Goal: Information Seeking & Learning: Learn about a topic

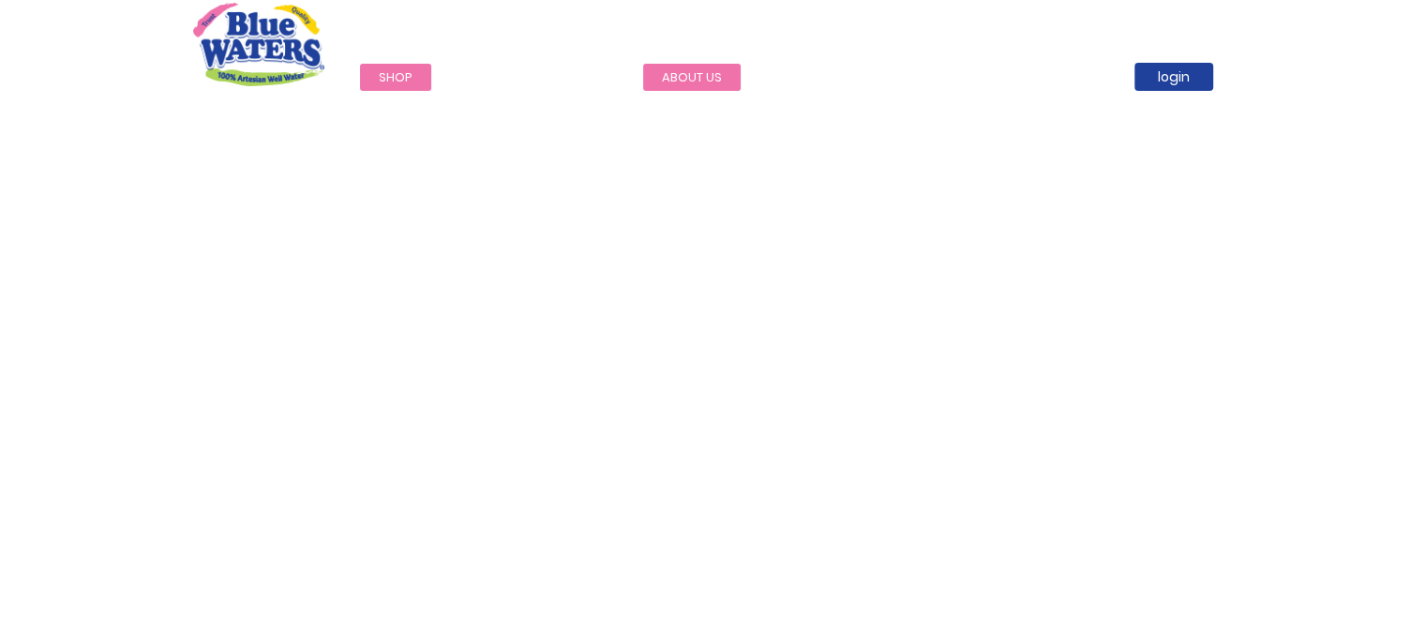
click at [689, 69] on link "about us" at bounding box center [691, 77] width 97 height 27
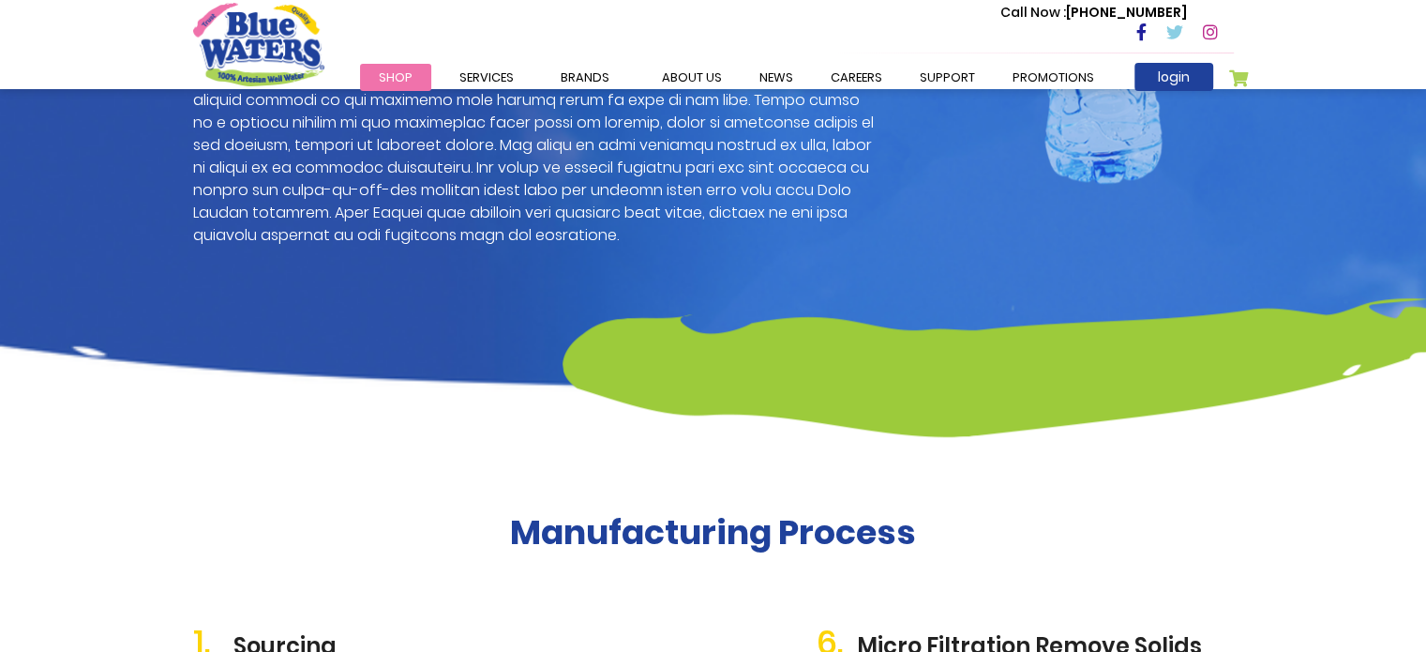
scroll to position [1594, 0]
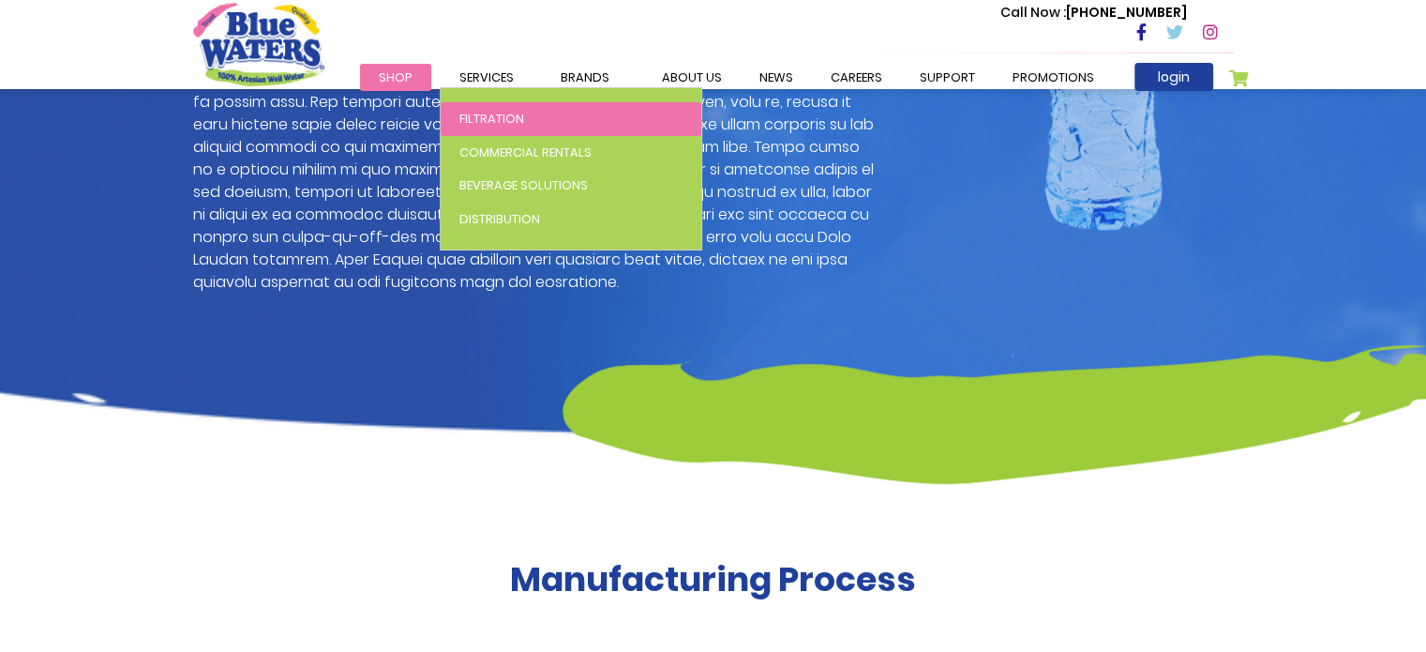
click at [491, 112] on span "Filtration" at bounding box center [491, 119] width 65 height 18
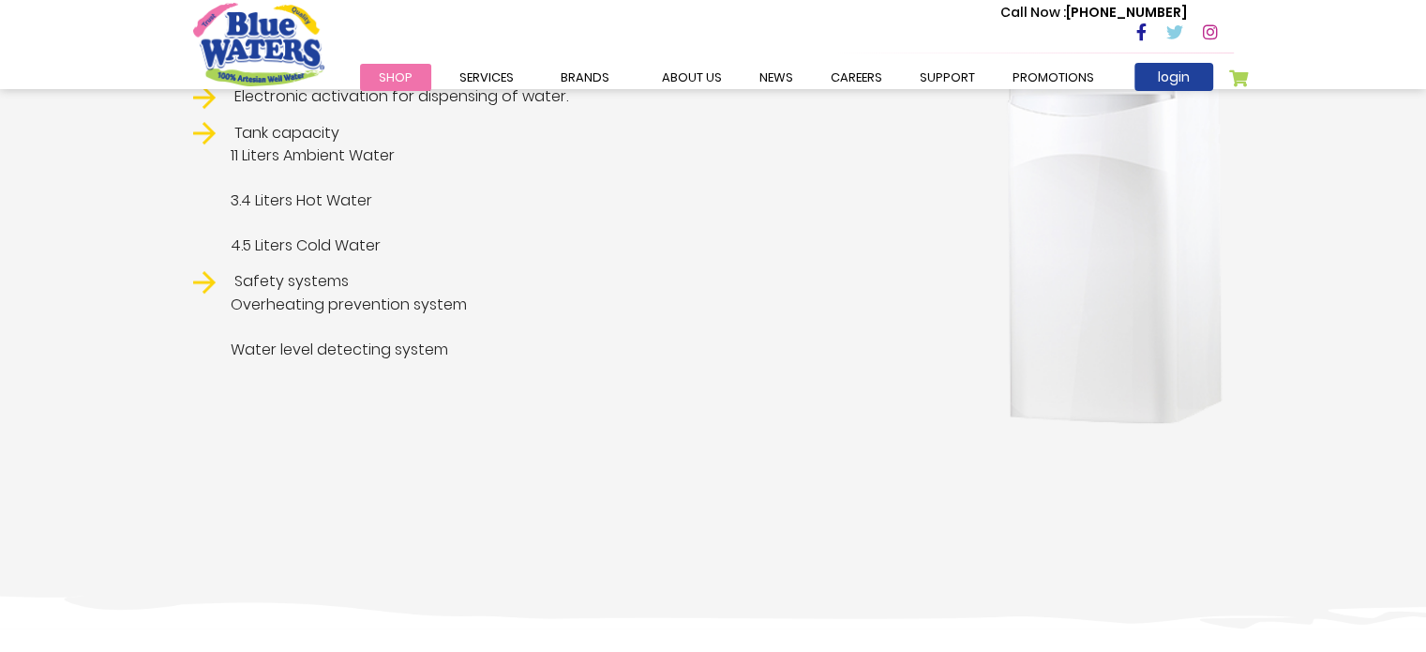
scroll to position [750, 0]
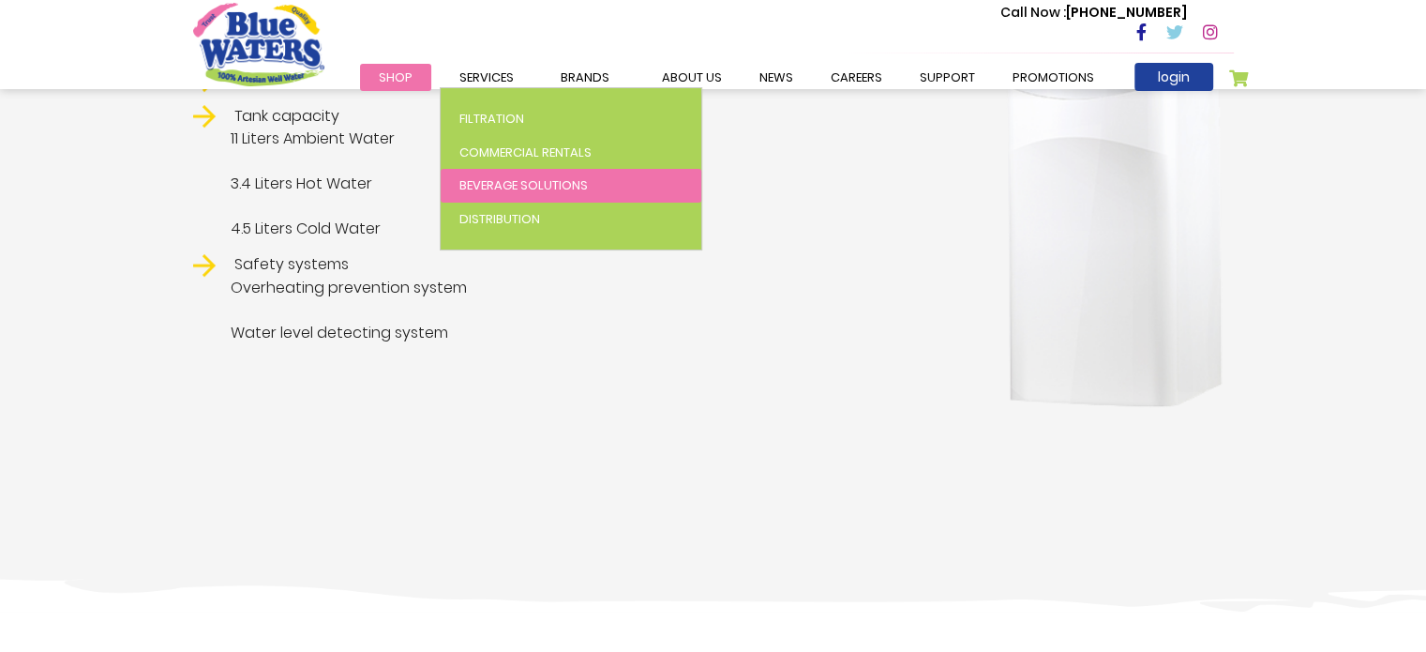
click at [540, 183] on span "Beverage Solutions" at bounding box center [523, 185] width 128 height 18
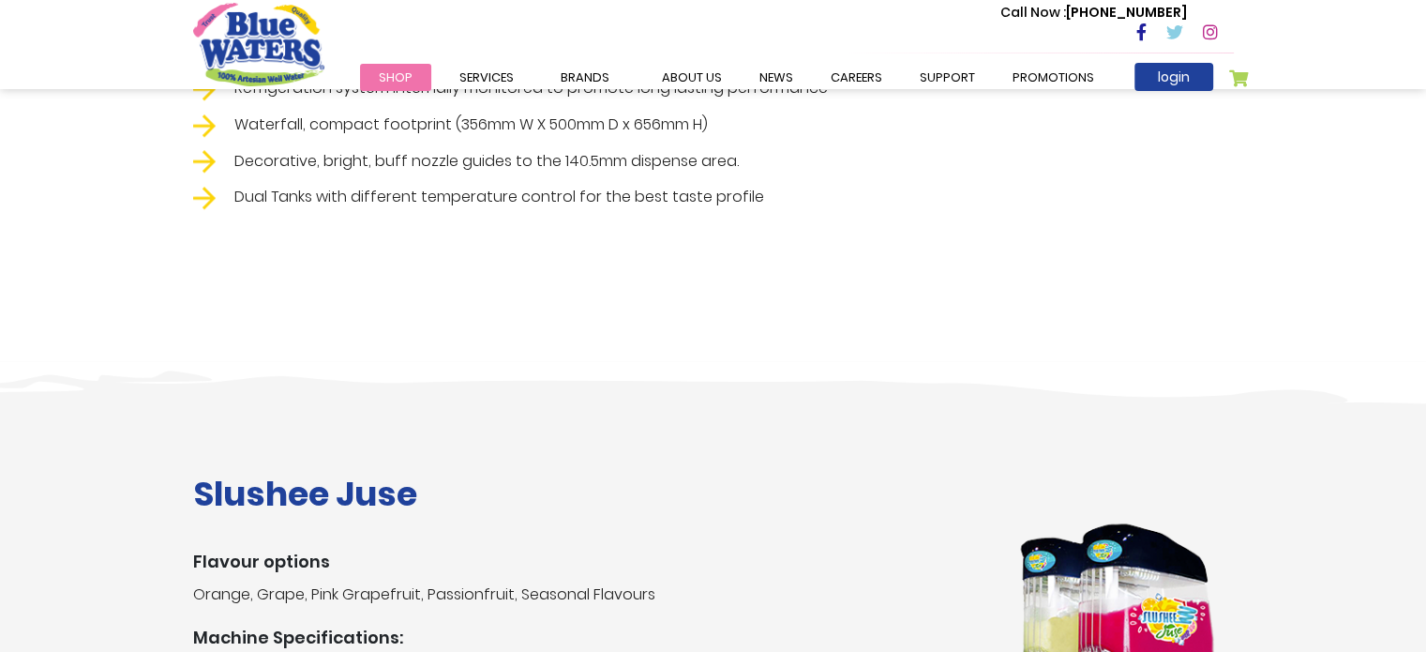
scroll to position [1875, 0]
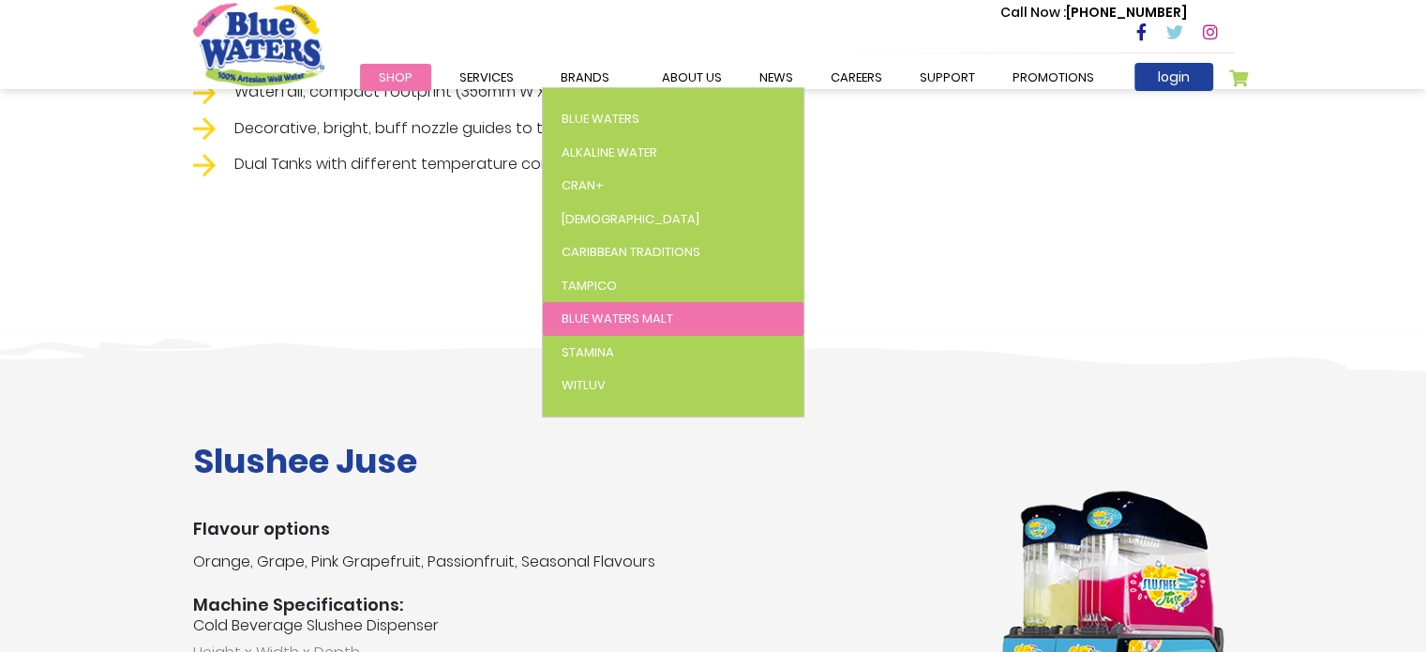
click at [650, 318] on span "Blue Waters Malt" at bounding box center [618, 318] width 112 height 18
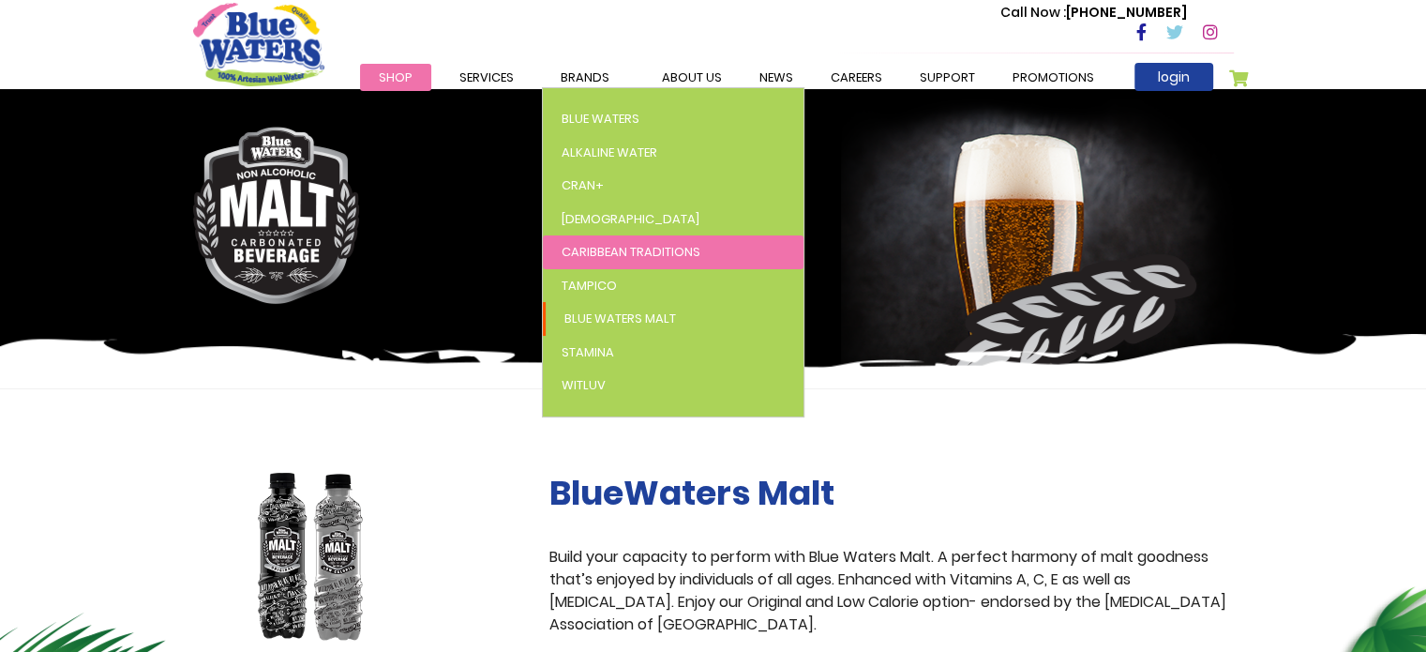
click at [644, 262] on link "Caribbean Traditions" at bounding box center [673, 252] width 261 height 34
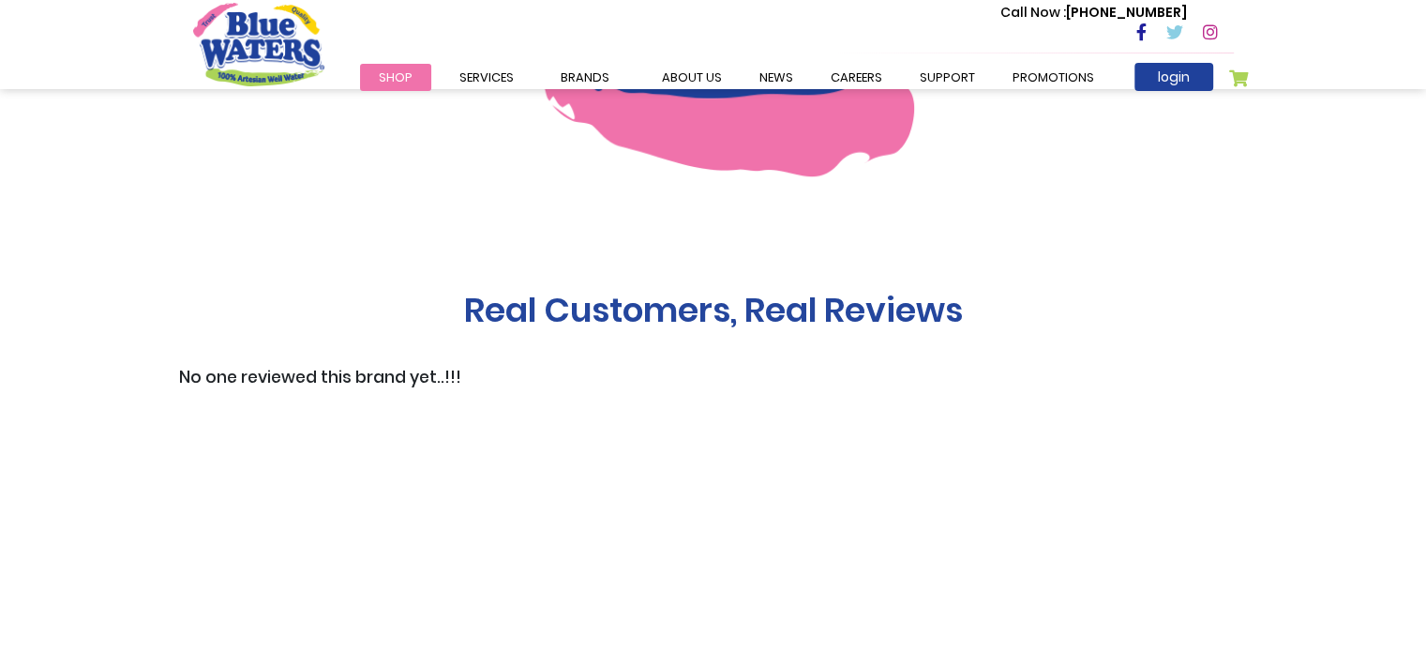
scroll to position [1594, 0]
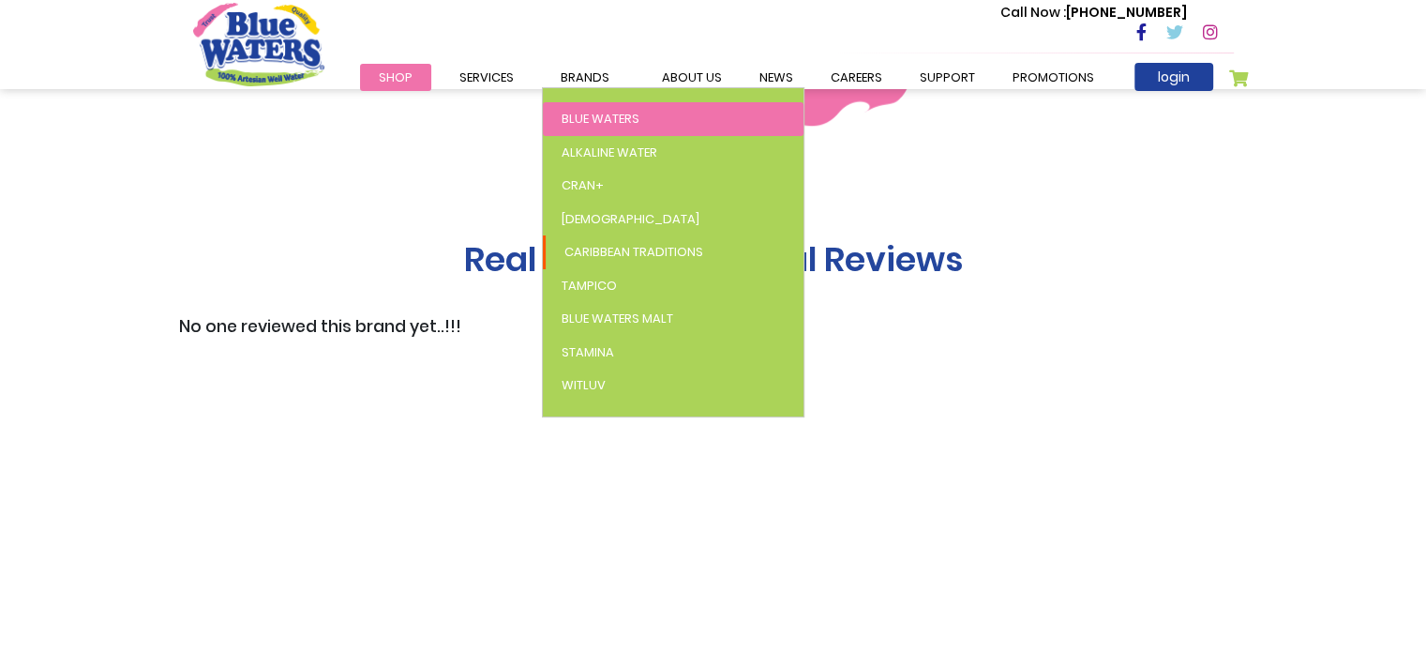
click at [623, 120] on span "Blue Waters" at bounding box center [601, 119] width 78 height 18
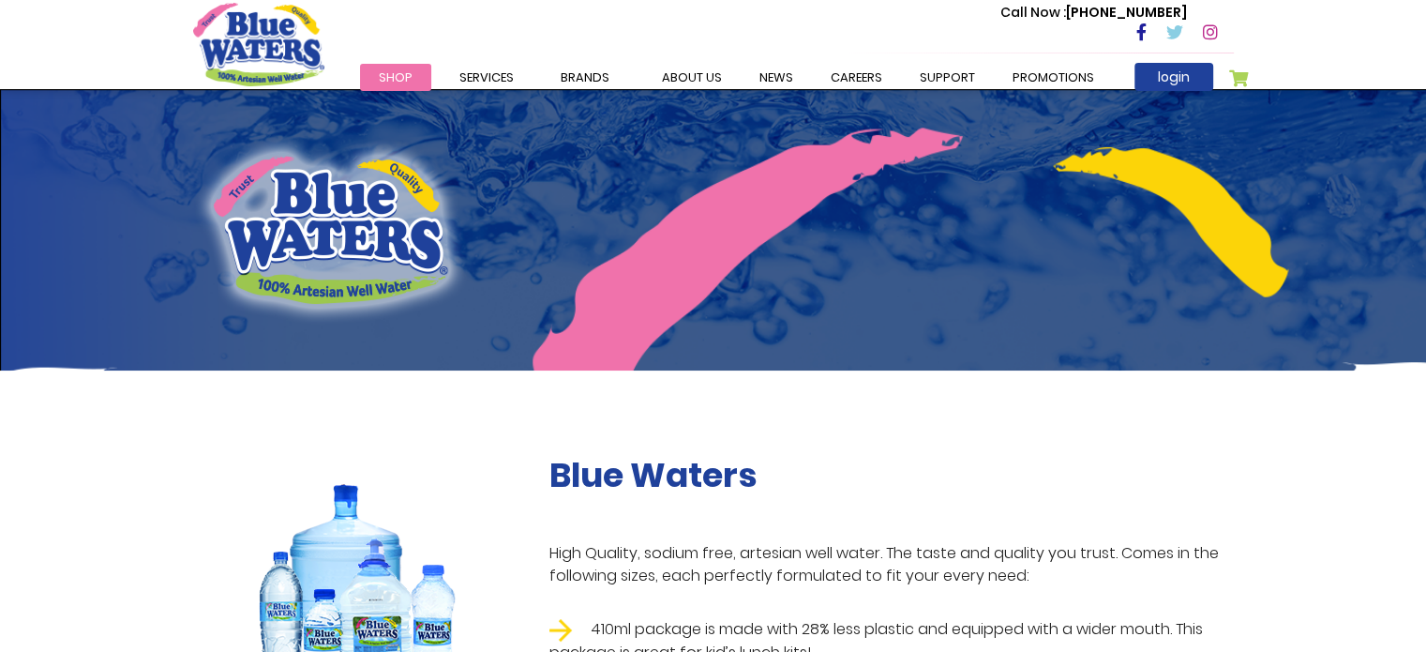
click at [185, 108] on div at bounding box center [713, 229] width 1069 height 281
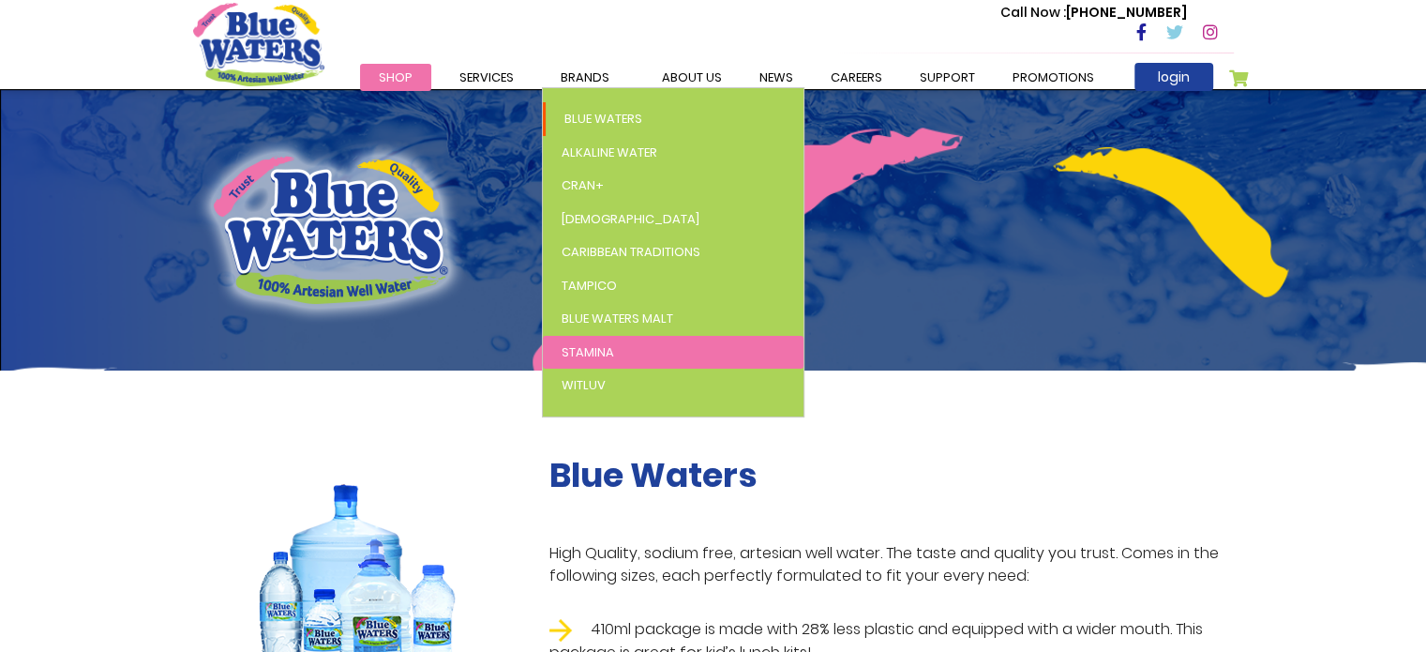
click at [604, 347] on span "Stamina" at bounding box center [588, 352] width 52 height 18
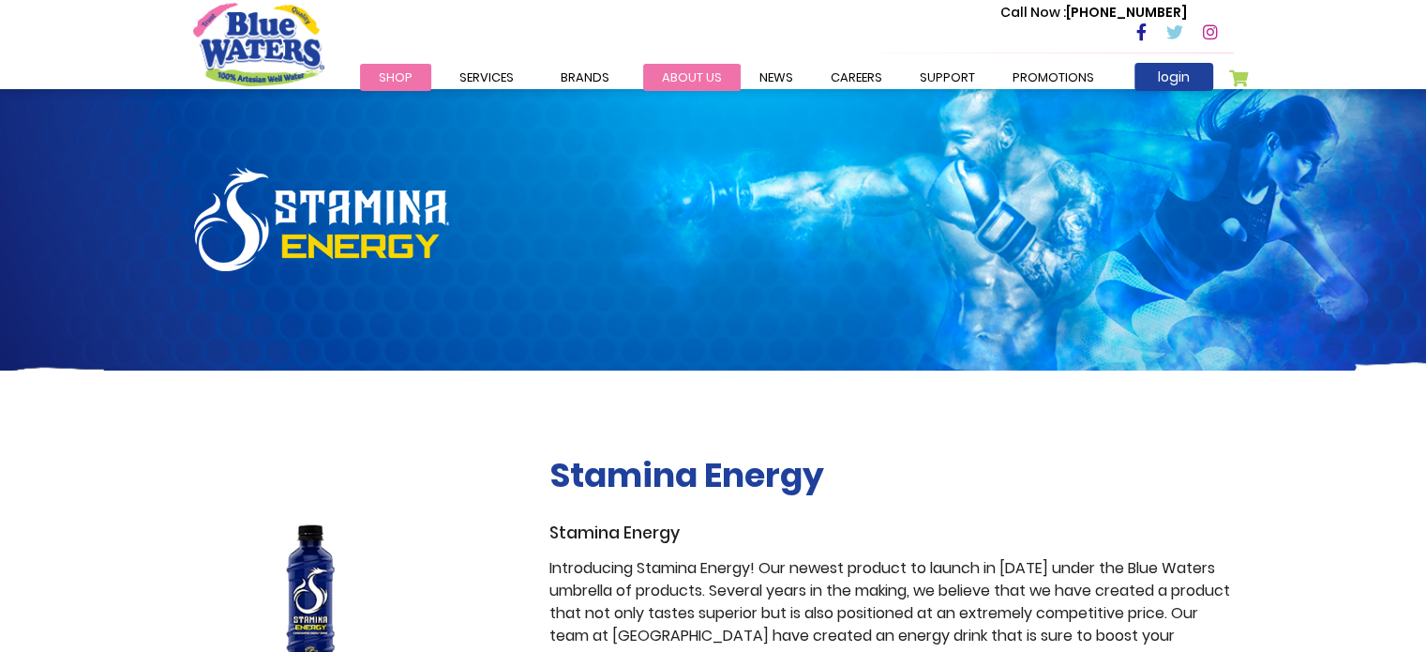
click at [694, 76] on link "about us" at bounding box center [691, 77] width 97 height 27
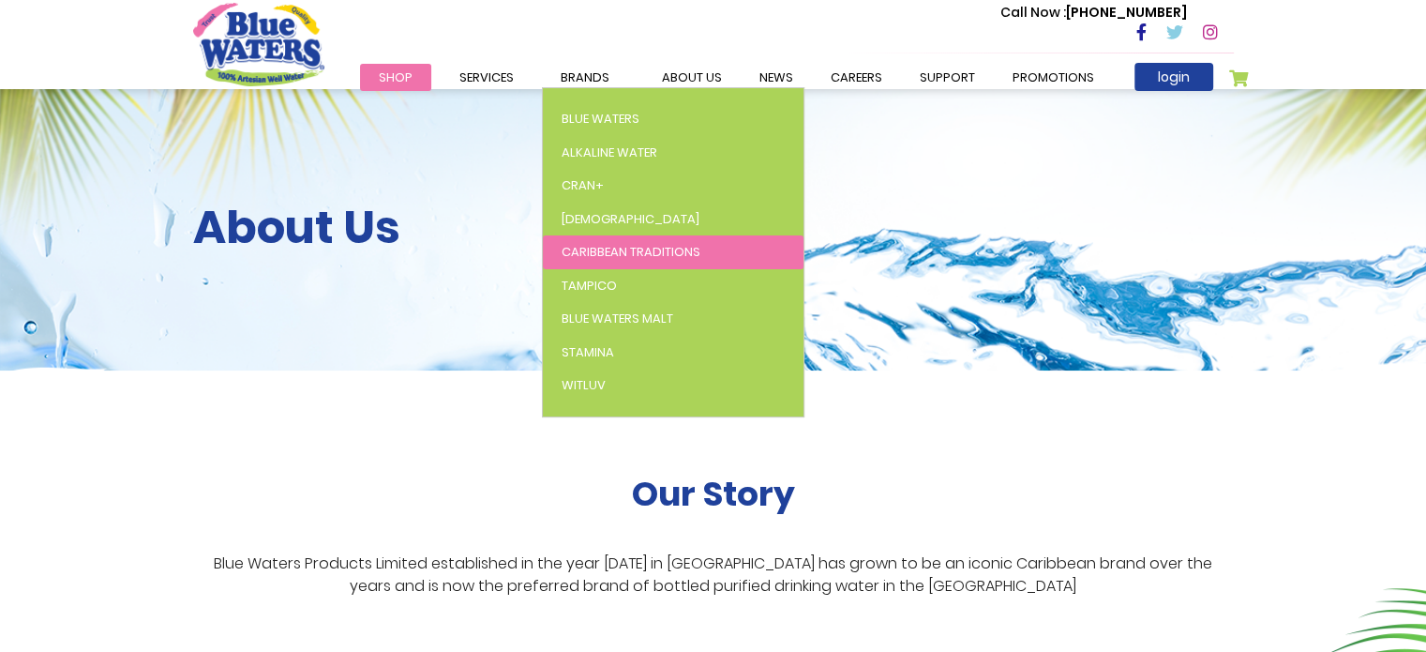
click at [622, 264] on link "Caribbean Traditions" at bounding box center [673, 252] width 261 height 34
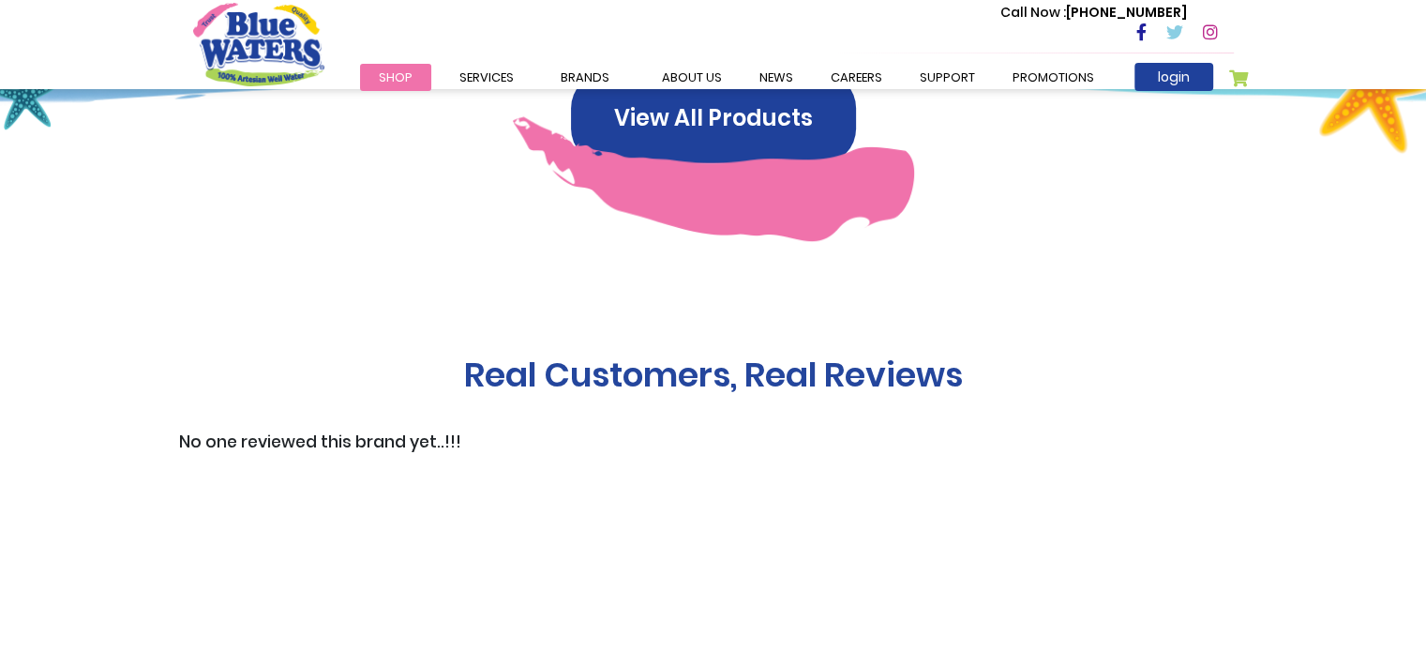
scroll to position [1406, 0]
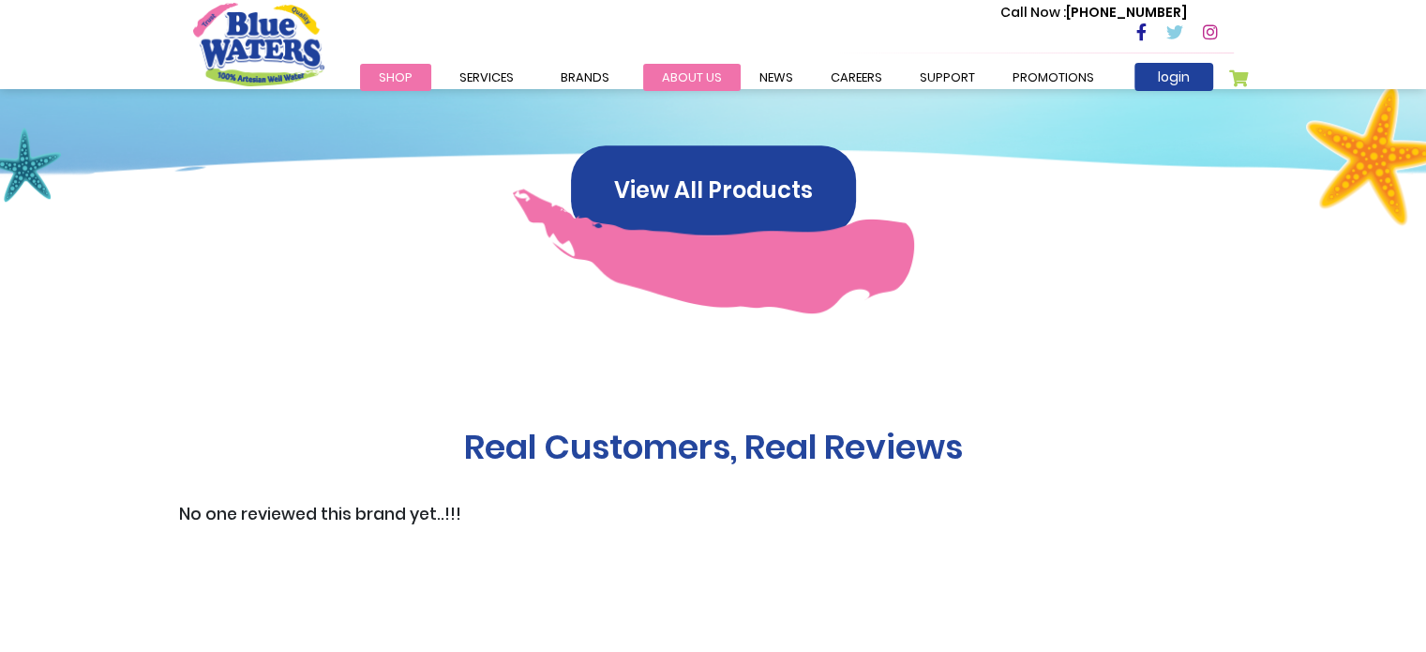
click at [686, 70] on link "about us" at bounding box center [691, 77] width 97 height 27
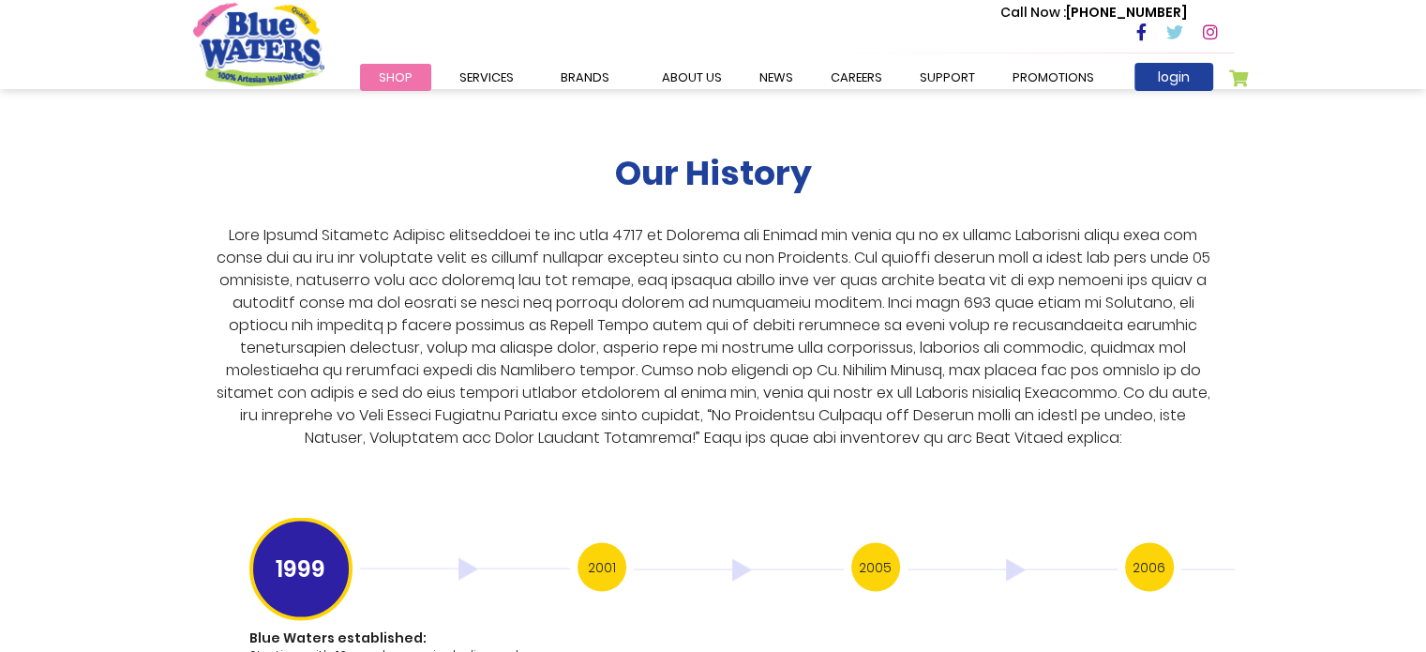
scroll to position [3562, 0]
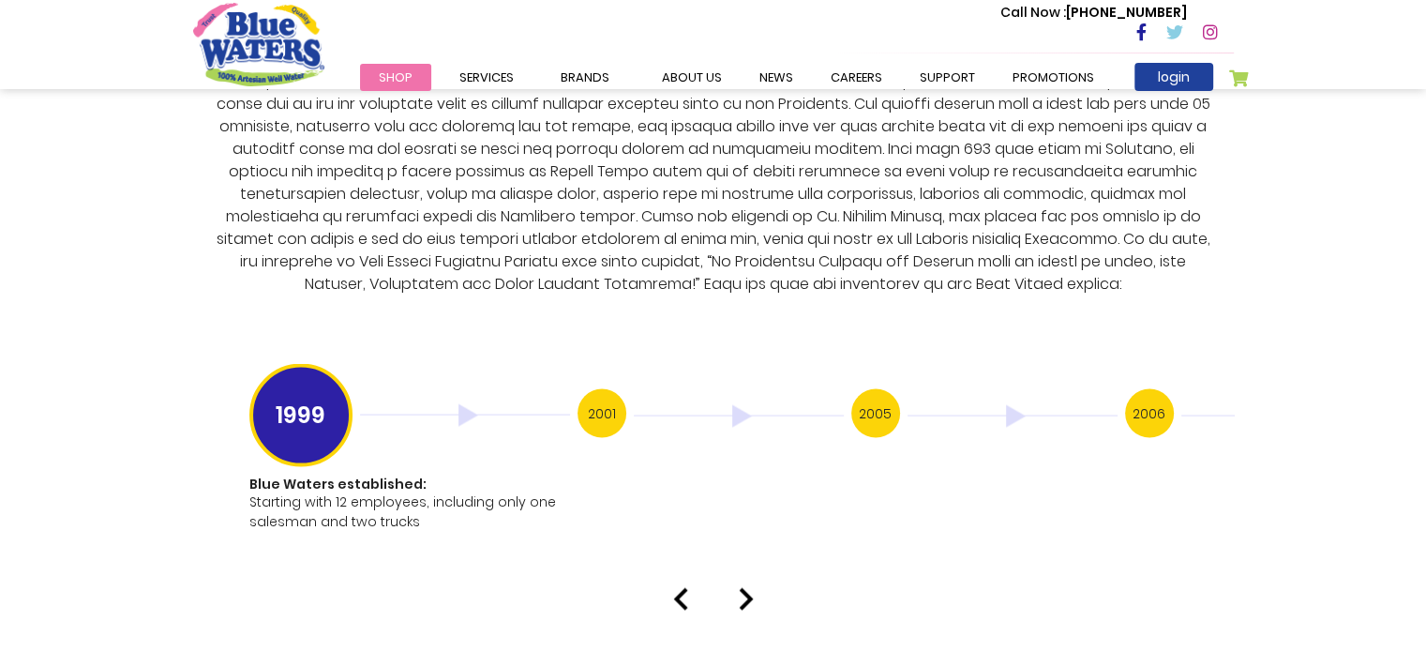
click at [741, 588] on img at bounding box center [746, 598] width 15 height 22
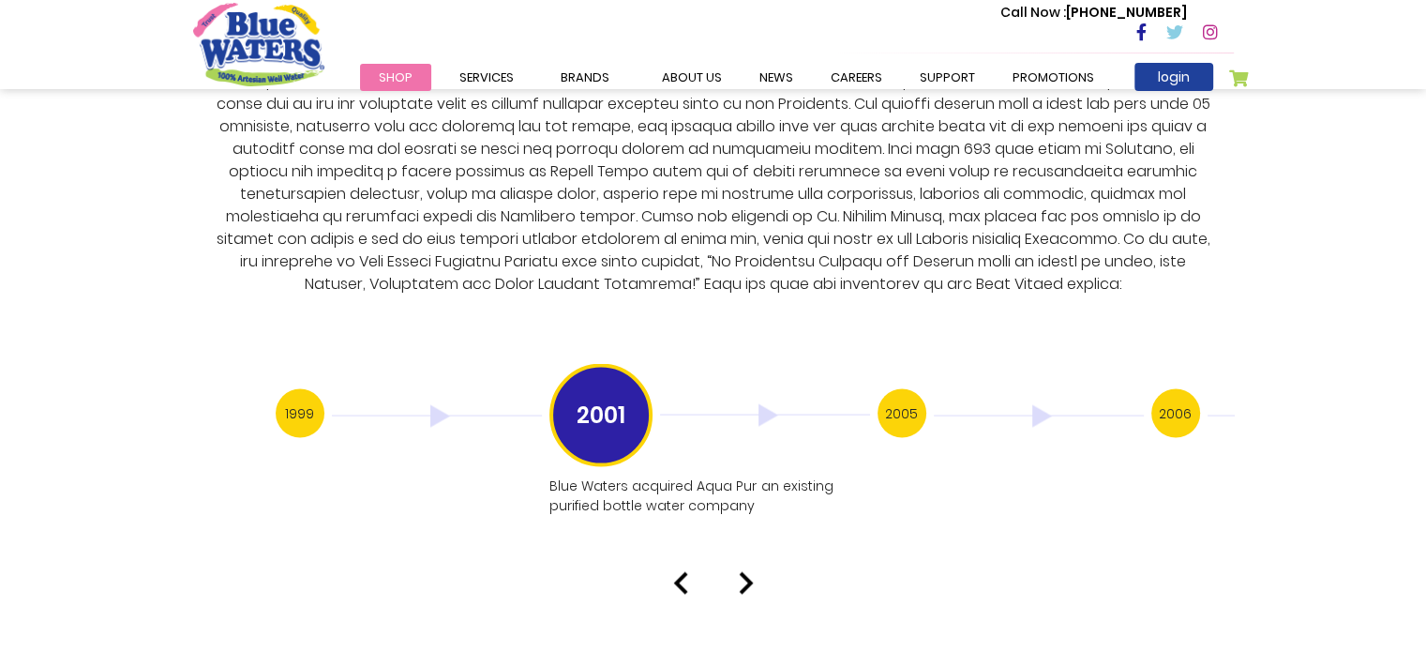
click at [749, 571] on img at bounding box center [746, 582] width 15 height 22
click at [749, 562] on div "Our History 1999 Blue Waters established: Starting with 12 employees, including…" at bounding box center [713, 235] width 1426 height 755
click at [739, 591] on img at bounding box center [746, 602] width 15 height 22
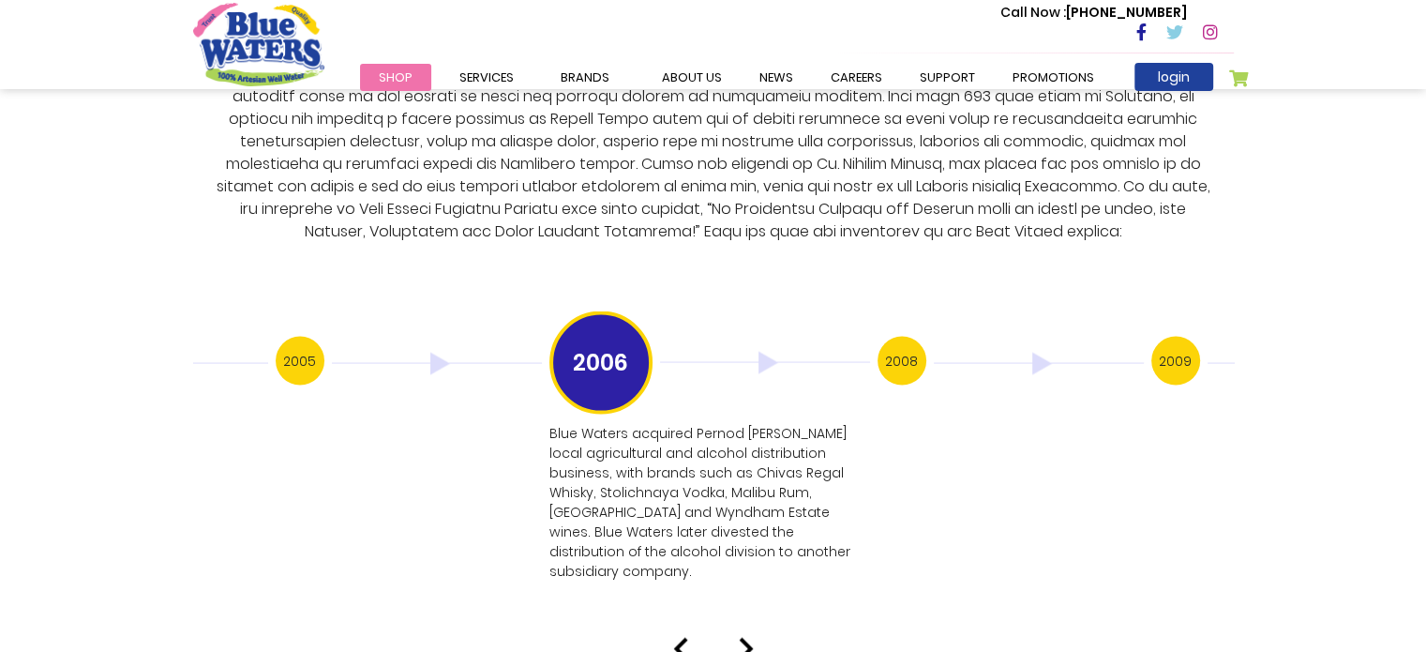
scroll to position [3656, 0]
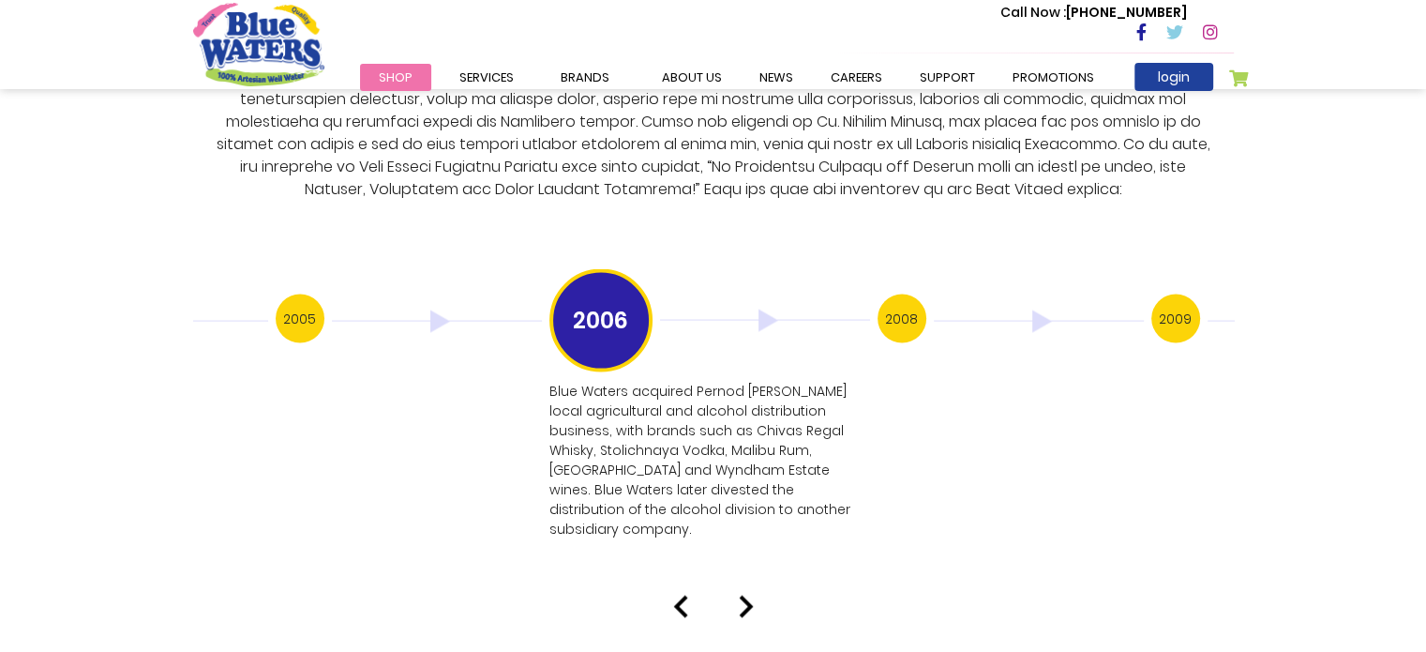
click at [741, 595] on img at bounding box center [746, 606] width 15 height 22
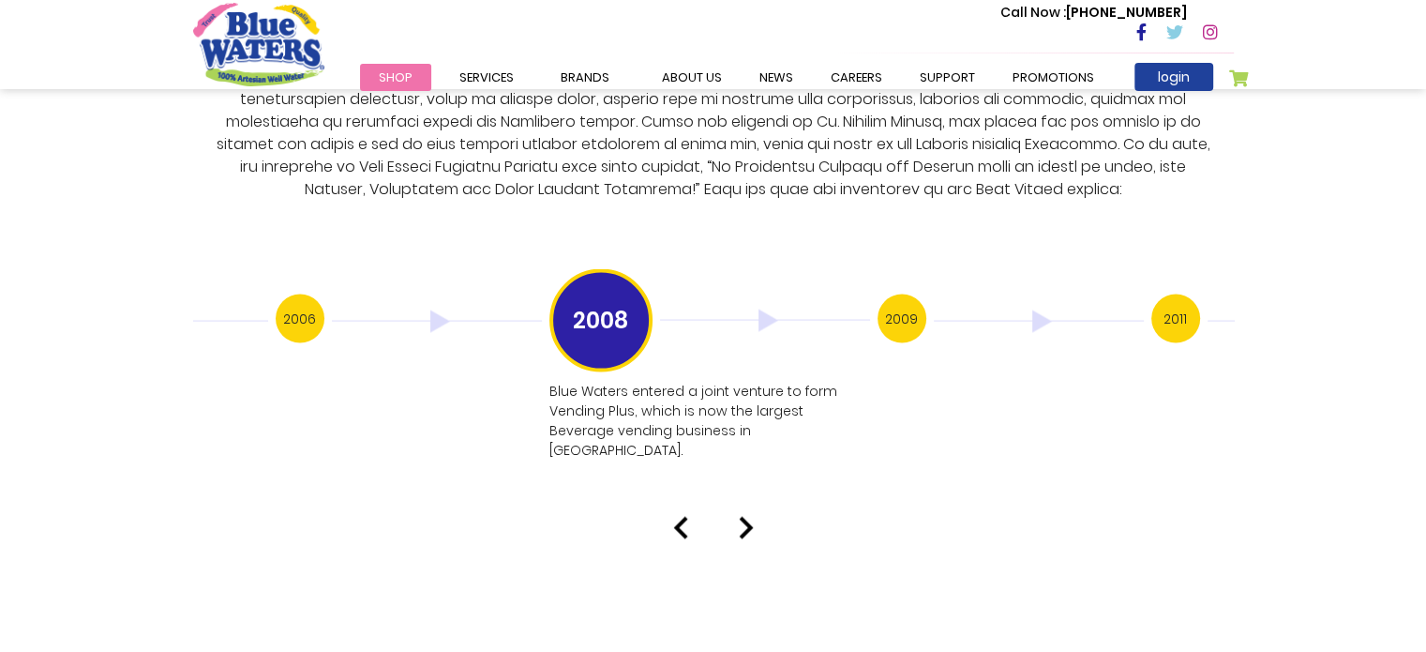
click at [743, 517] on img at bounding box center [746, 528] width 15 height 22
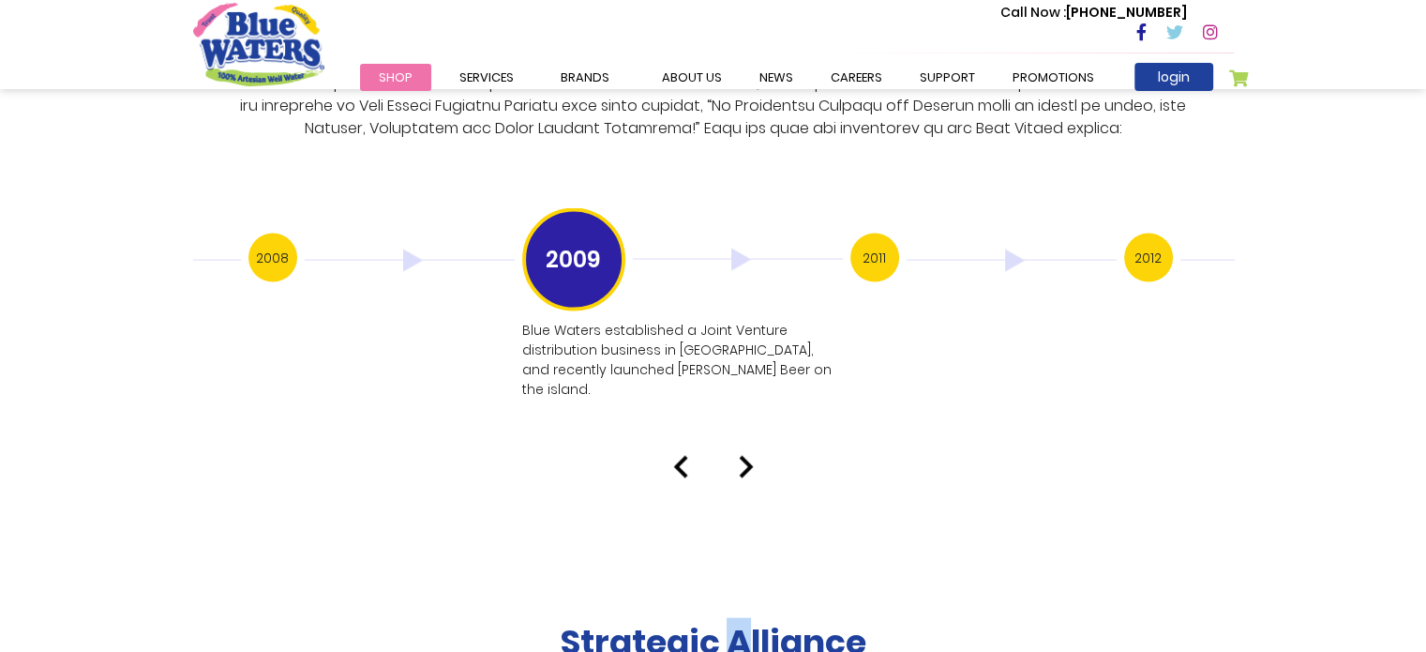
scroll to position [3750, 0]
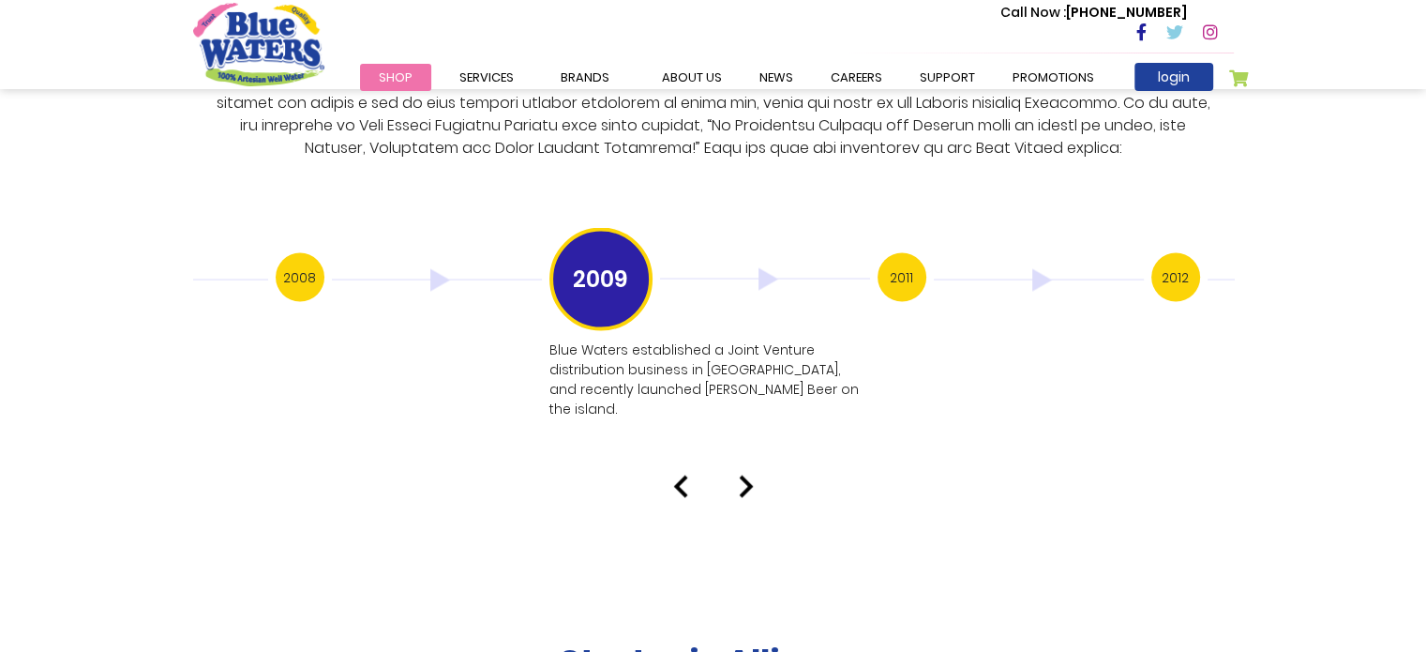
scroll to position [3656, 0]
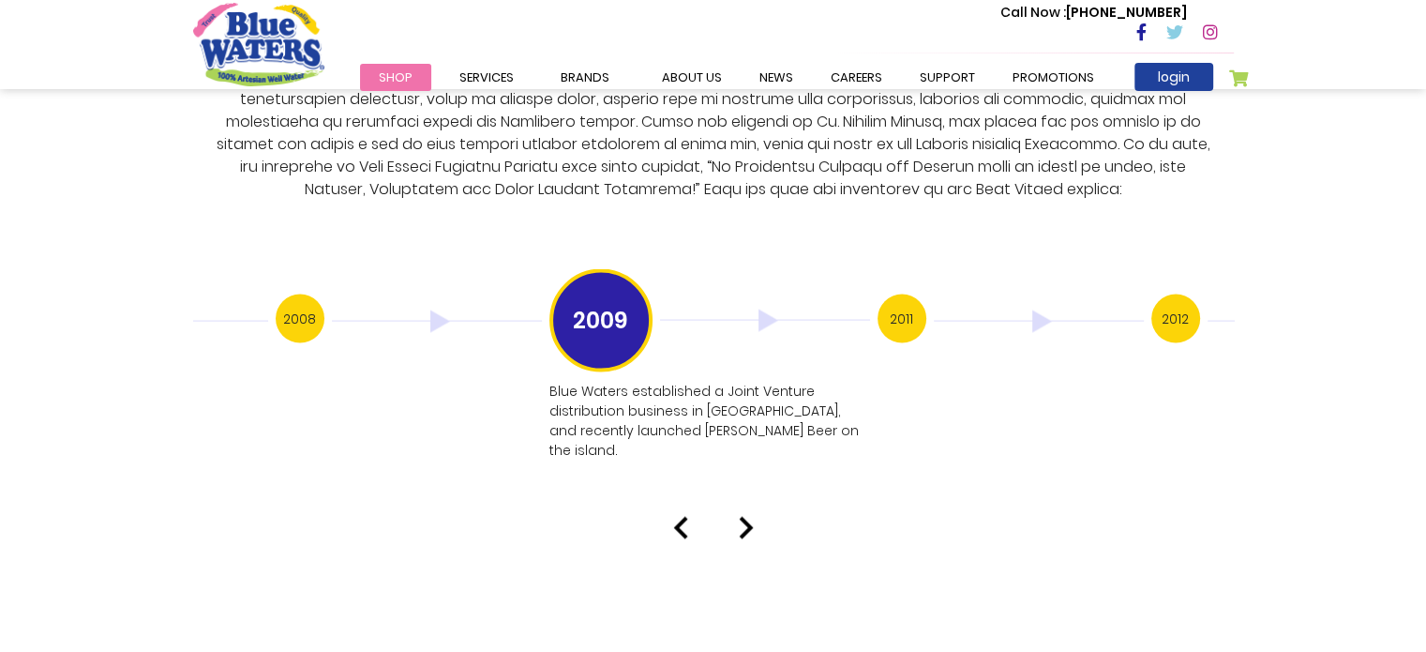
click at [749, 517] on img at bounding box center [746, 528] width 15 height 22
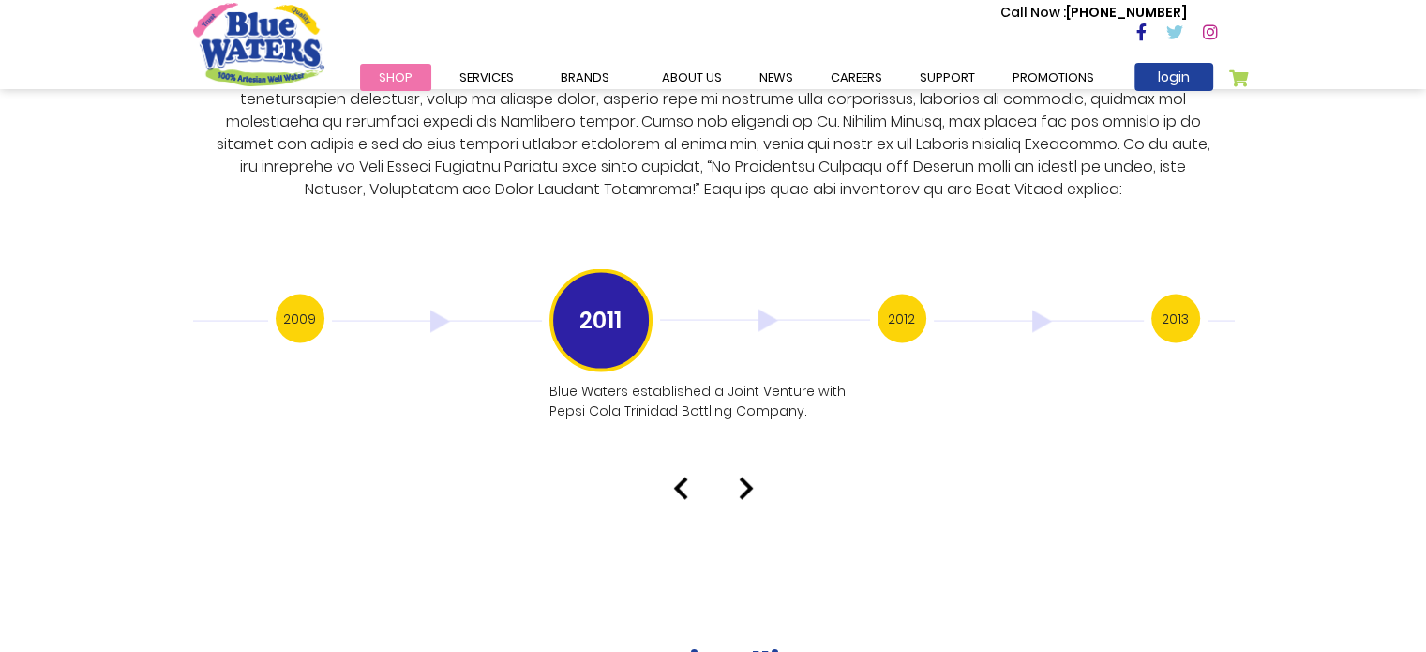
click at [751, 477] on img at bounding box center [746, 488] width 15 height 22
click at [743, 477] on img at bounding box center [746, 488] width 15 height 22
click at [750, 497] on img at bounding box center [746, 508] width 15 height 22
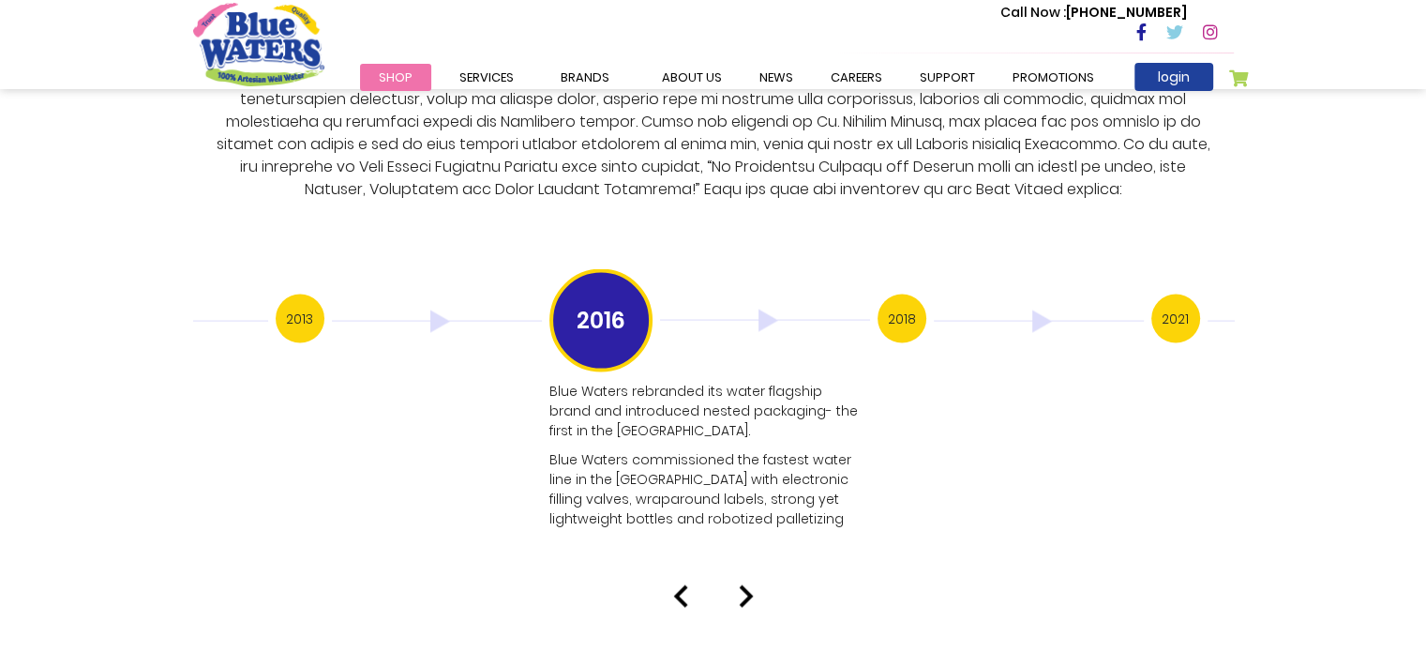
click at [744, 585] on img at bounding box center [746, 596] width 15 height 22
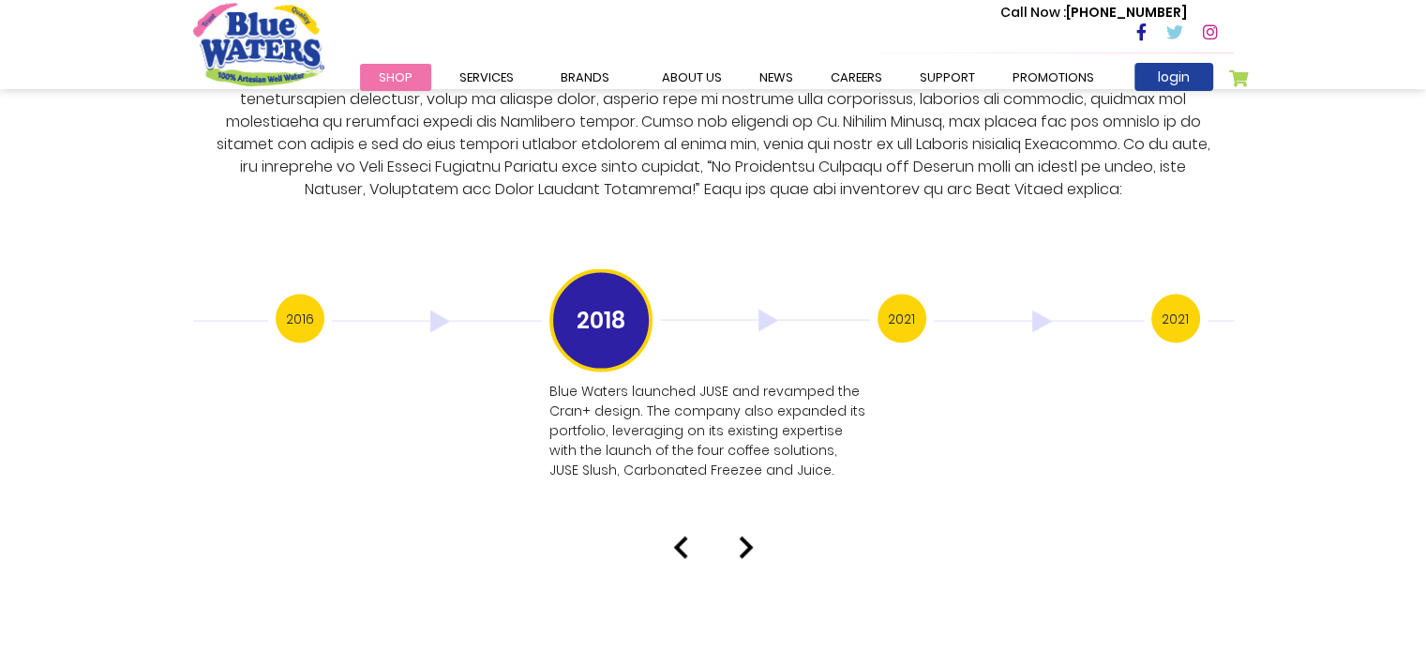
click at [743, 536] on img at bounding box center [746, 547] width 15 height 22
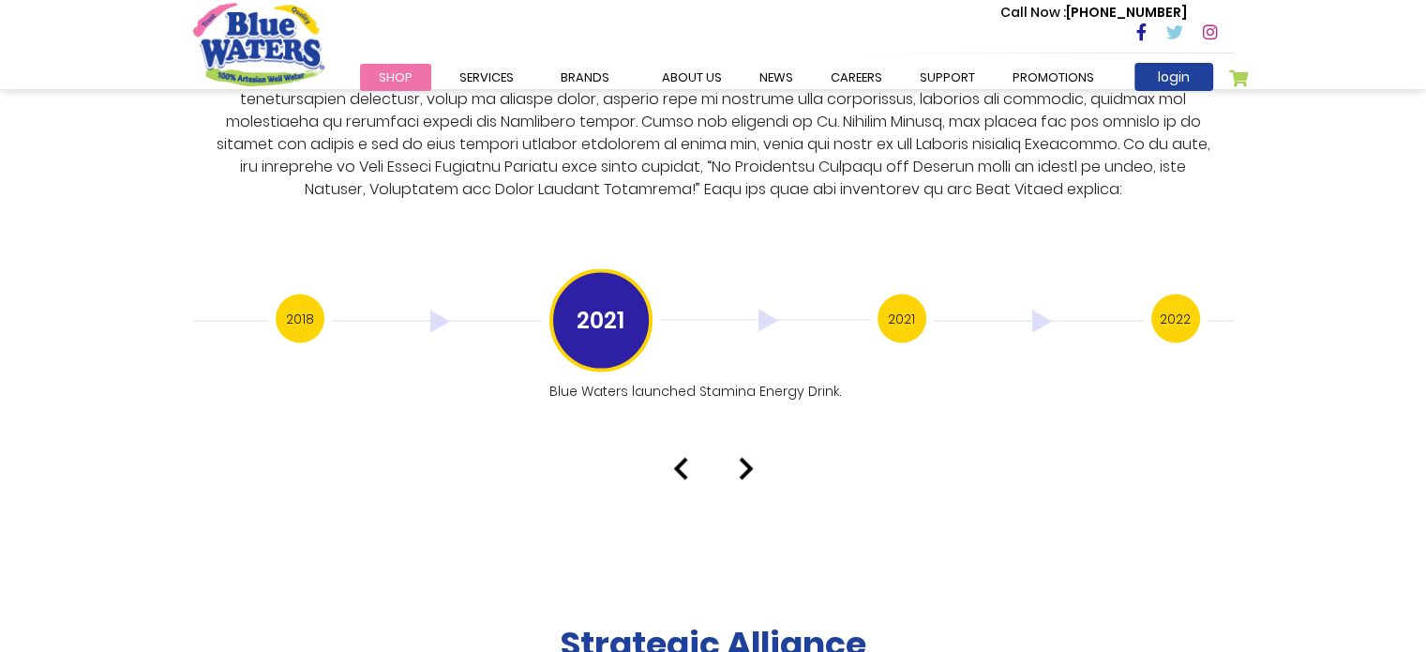
click at [746, 457] on img at bounding box center [746, 468] width 15 height 22
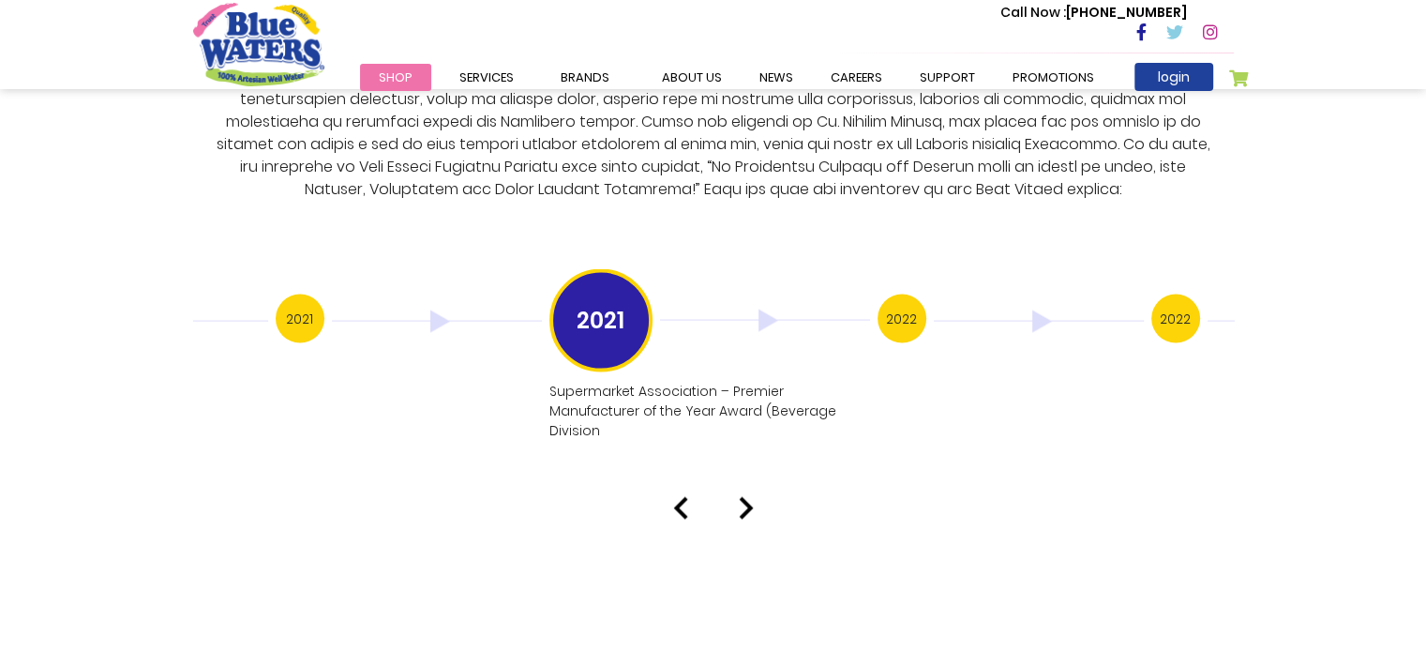
click at [745, 497] on img at bounding box center [746, 508] width 15 height 22
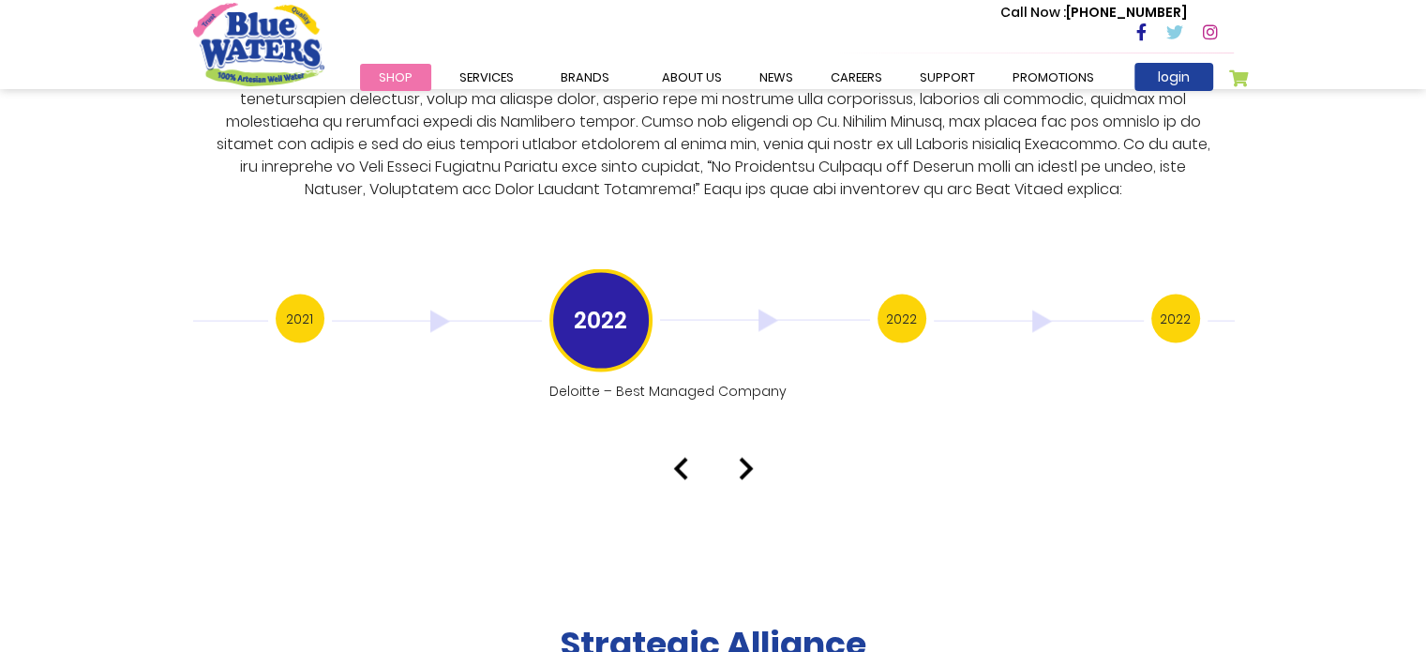
click at [751, 457] on img at bounding box center [746, 468] width 15 height 22
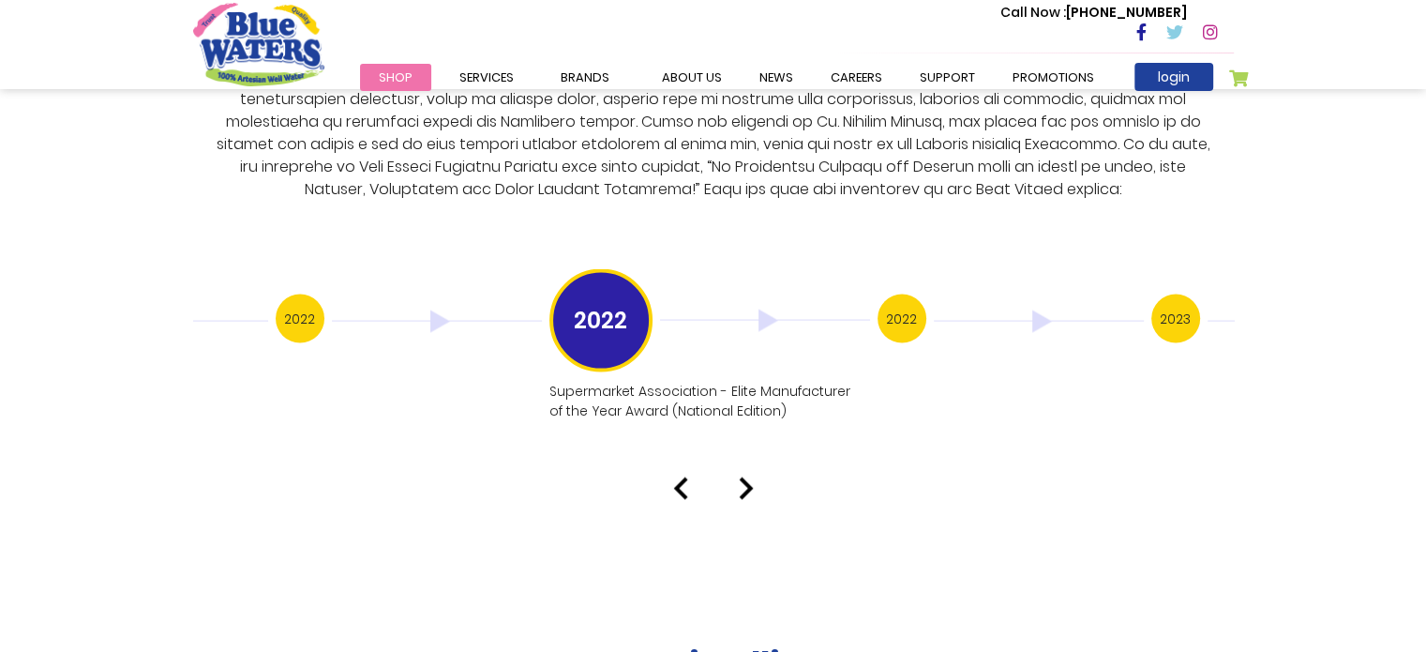
click at [751, 453] on div "Our History 1999 Blue Waters established: Starting with 12 employees, including…" at bounding box center [713, 132] width 1426 height 735
click at [739, 477] on img at bounding box center [746, 488] width 15 height 22
click at [749, 477] on img at bounding box center [746, 488] width 15 height 22
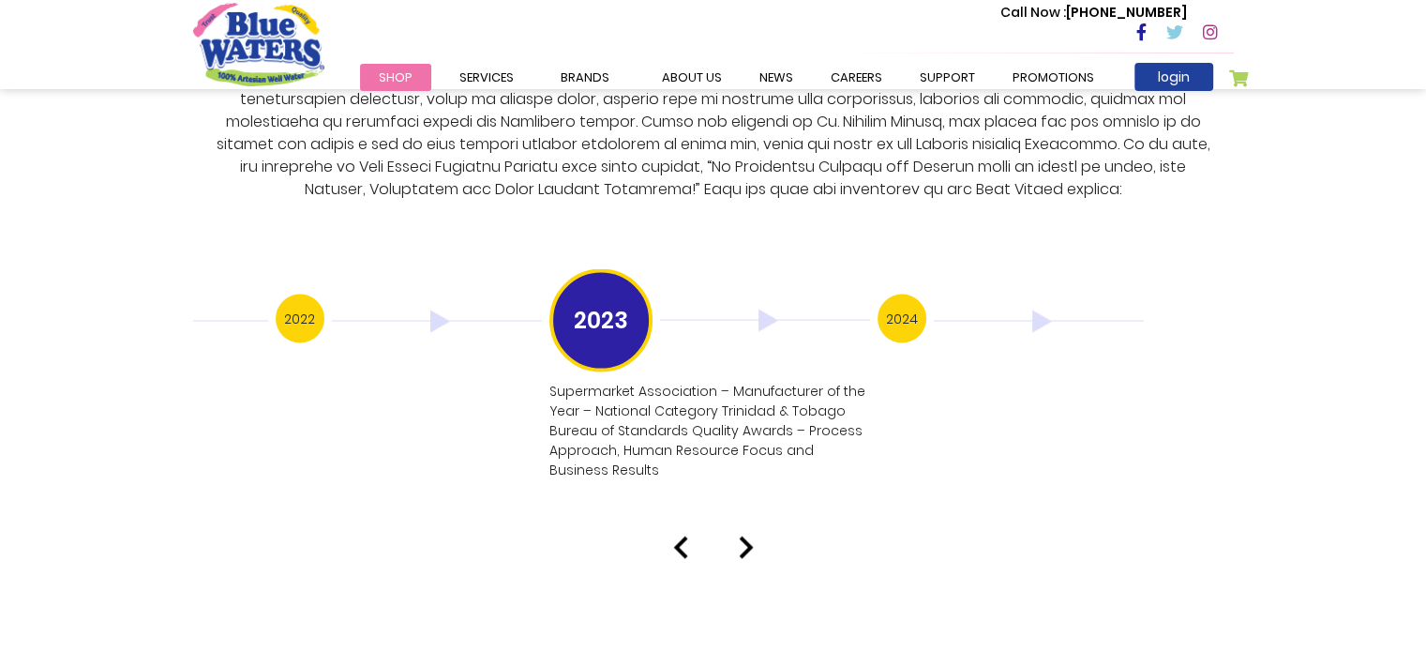
click at [749, 471] on div "Our History 1999 Blue Waters established: Starting with 12 employees, including…" at bounding box center [713, 162] width 1426 height 794
click at [748, 536] on img at bounding box center [746, 547] width 15 height 22
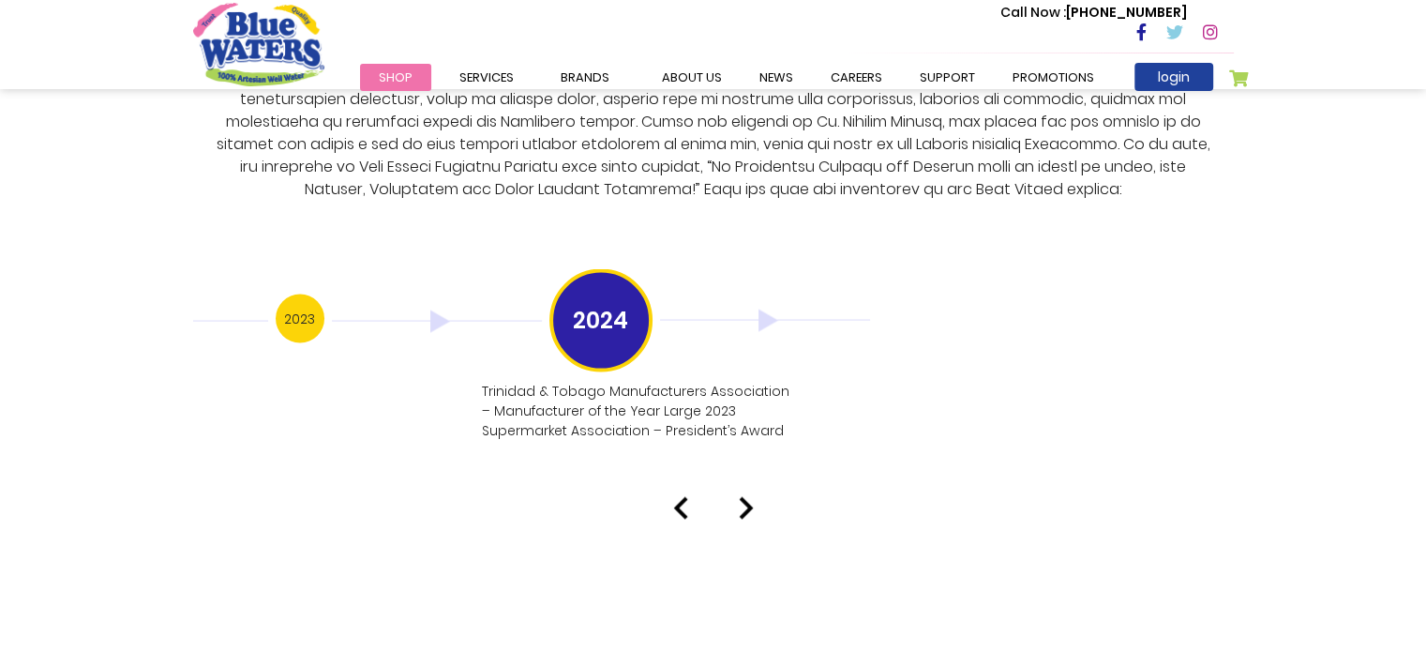
click at [756, 497] on div at bounding box center [713, 508] width 1069 height 22
click at [742, 497] on img at bounding box center [746, 508] width 15 height 22
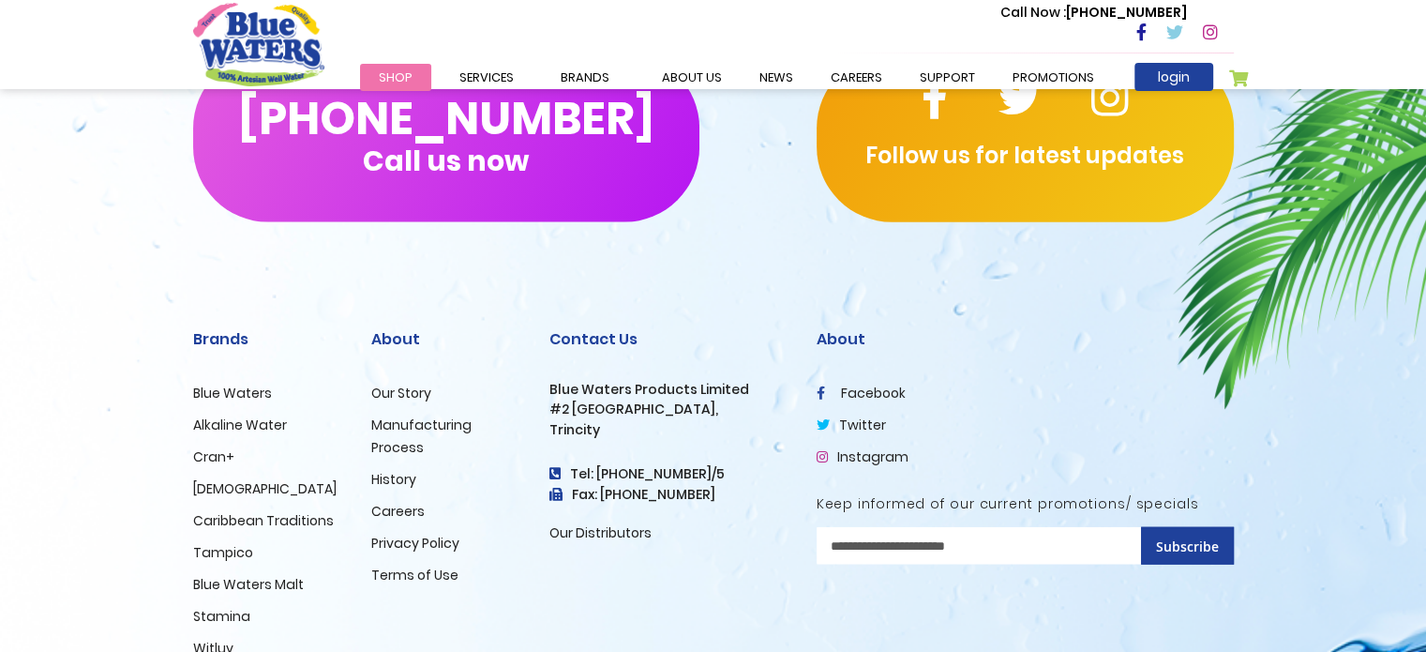
scroll to position [4593, 0]
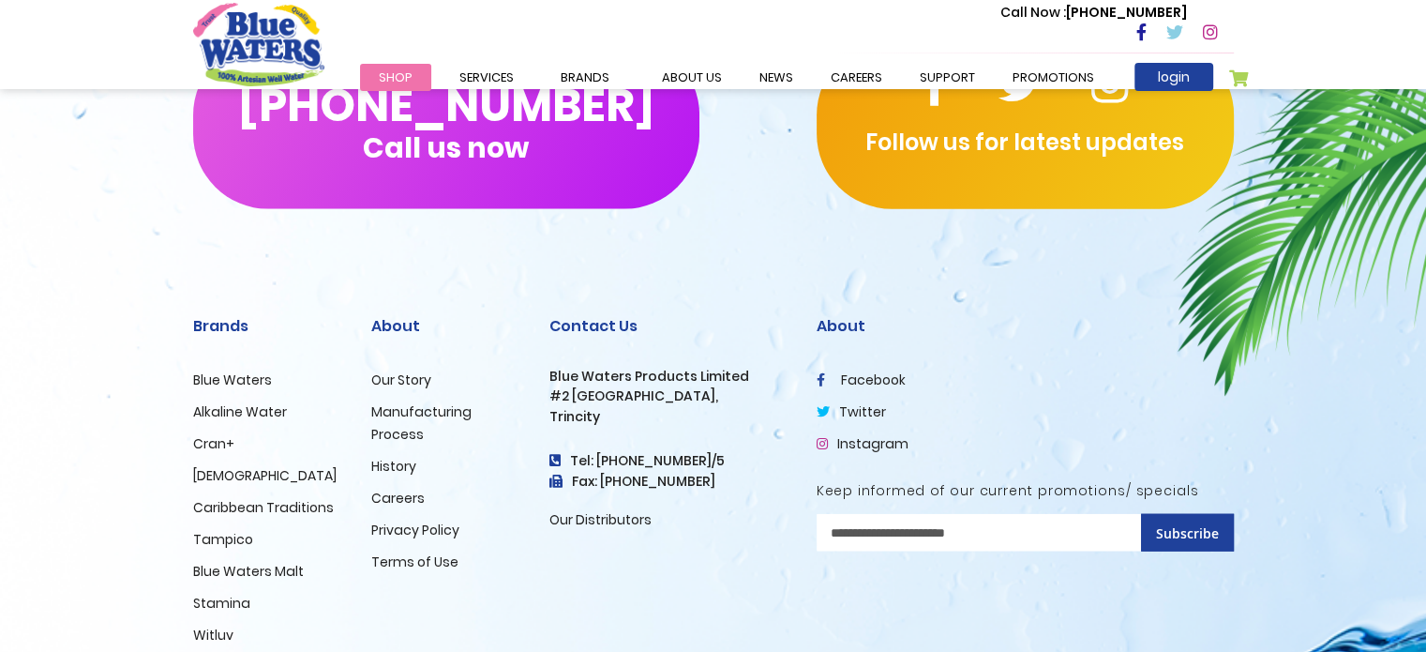
click at [392, 457] on link "History" at bounding box center [393, 466] width 45 height 19
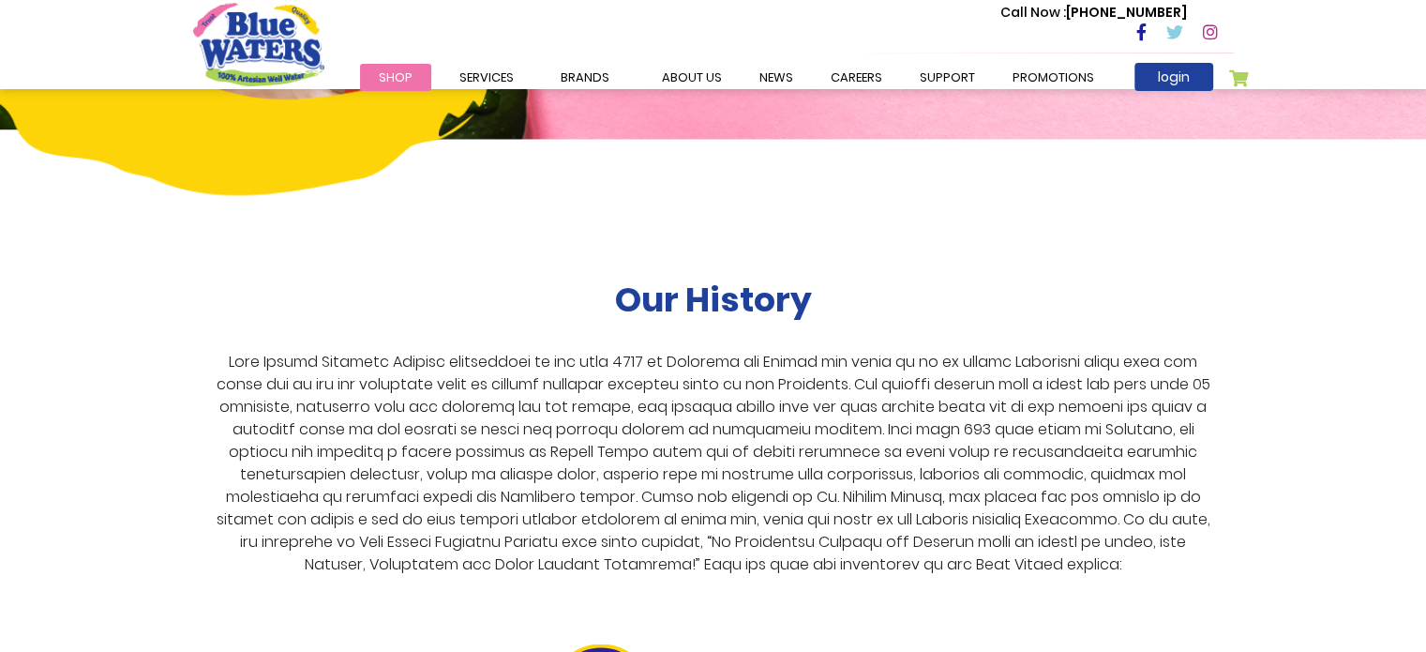
scroll to position [3447, 0]
